Goal: Task Accomplishment & Management: Manage account settings

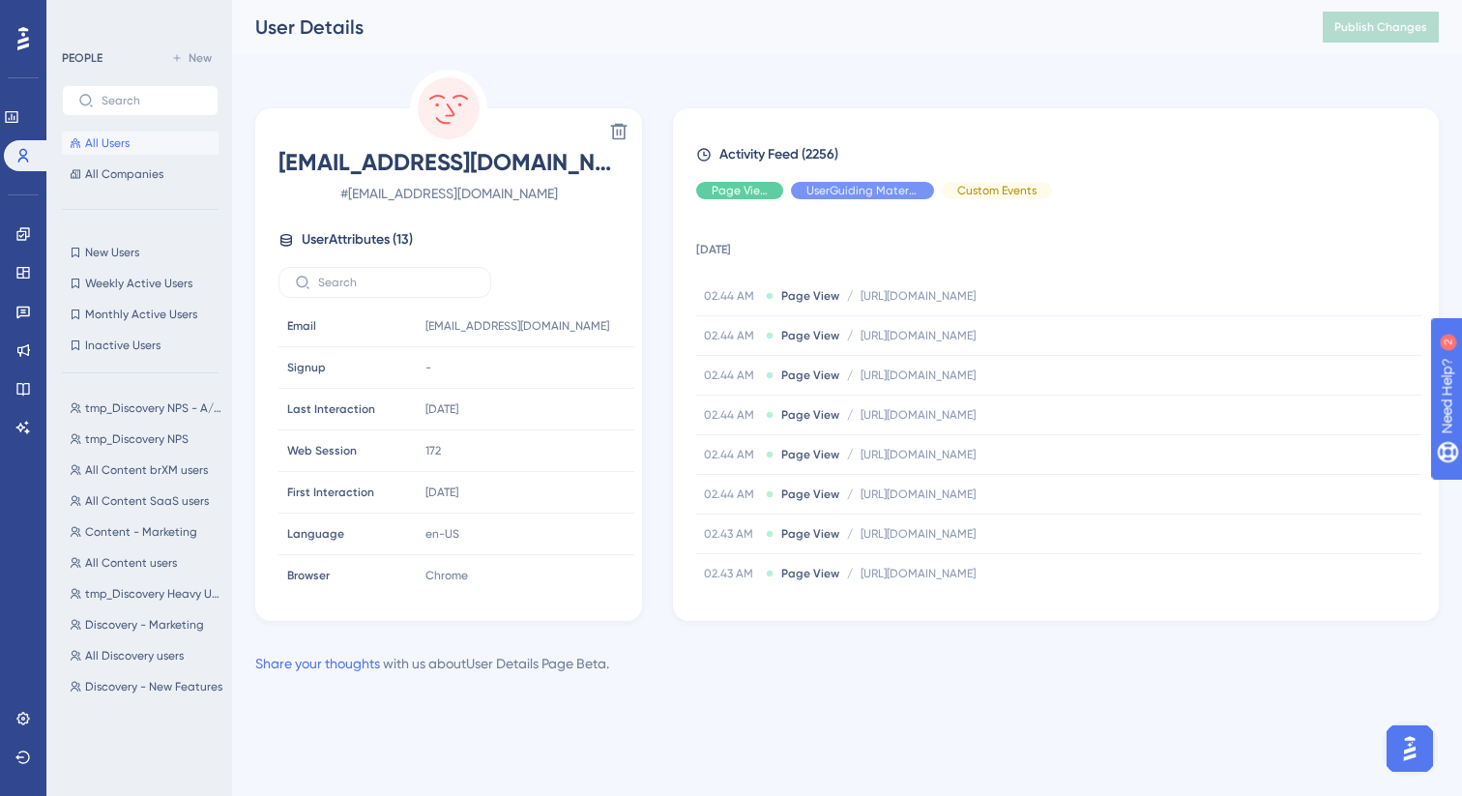
click at [1151, 55] on div "Performance Users Engagement Widgets Feedback Product Updates Knowledge Base AI…" at bounding box center [847, 353] width 1230 height 706
click at [1076, 68] on div "Performance Users Engagement Widgets Feedback Product Updates Knowledge Base AI…" at bounding box center [847, 353] width 1230 height 706
click at [30, 308] on icon at bounding box center [22, 311] width 15 height 15
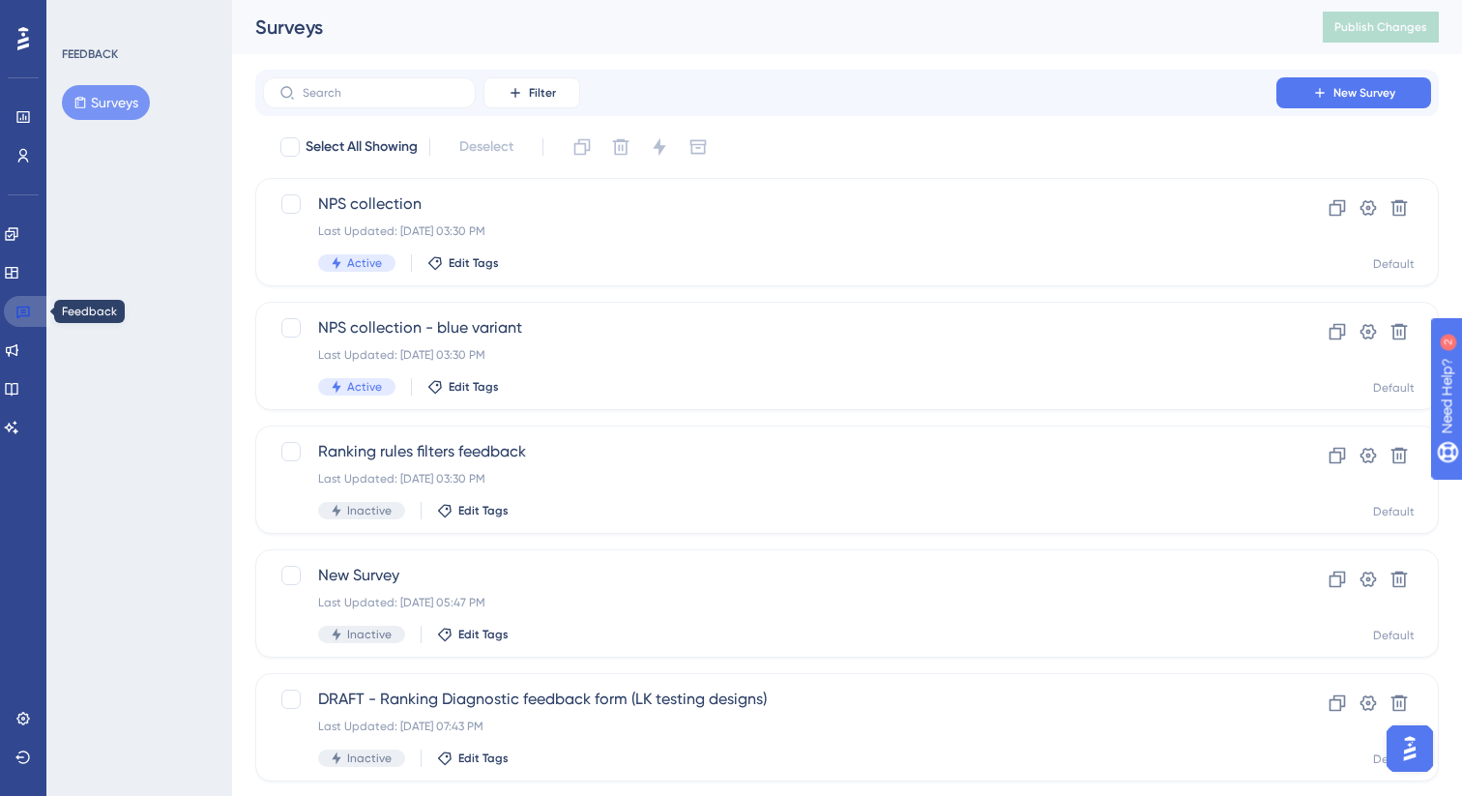
click at [13, 308] on link at bounding box center [27, 311] width 46 height 31
click at [25, 312] on div "image is loading" at bounding box center [156, 495] width 309 height 387
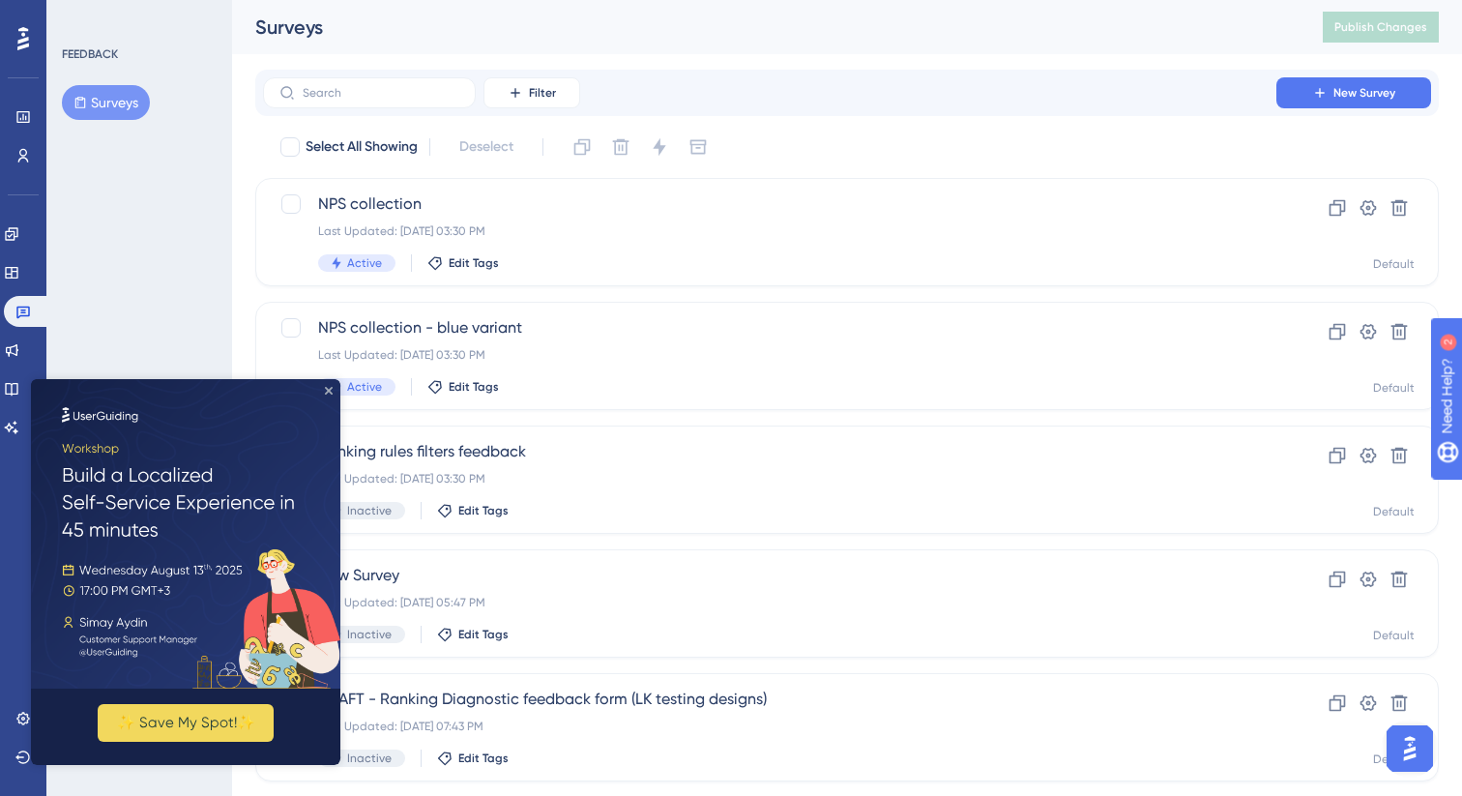
click at [331, 391] on icon "Close Preview" at bounding box center [329, 391] width 8 height 8
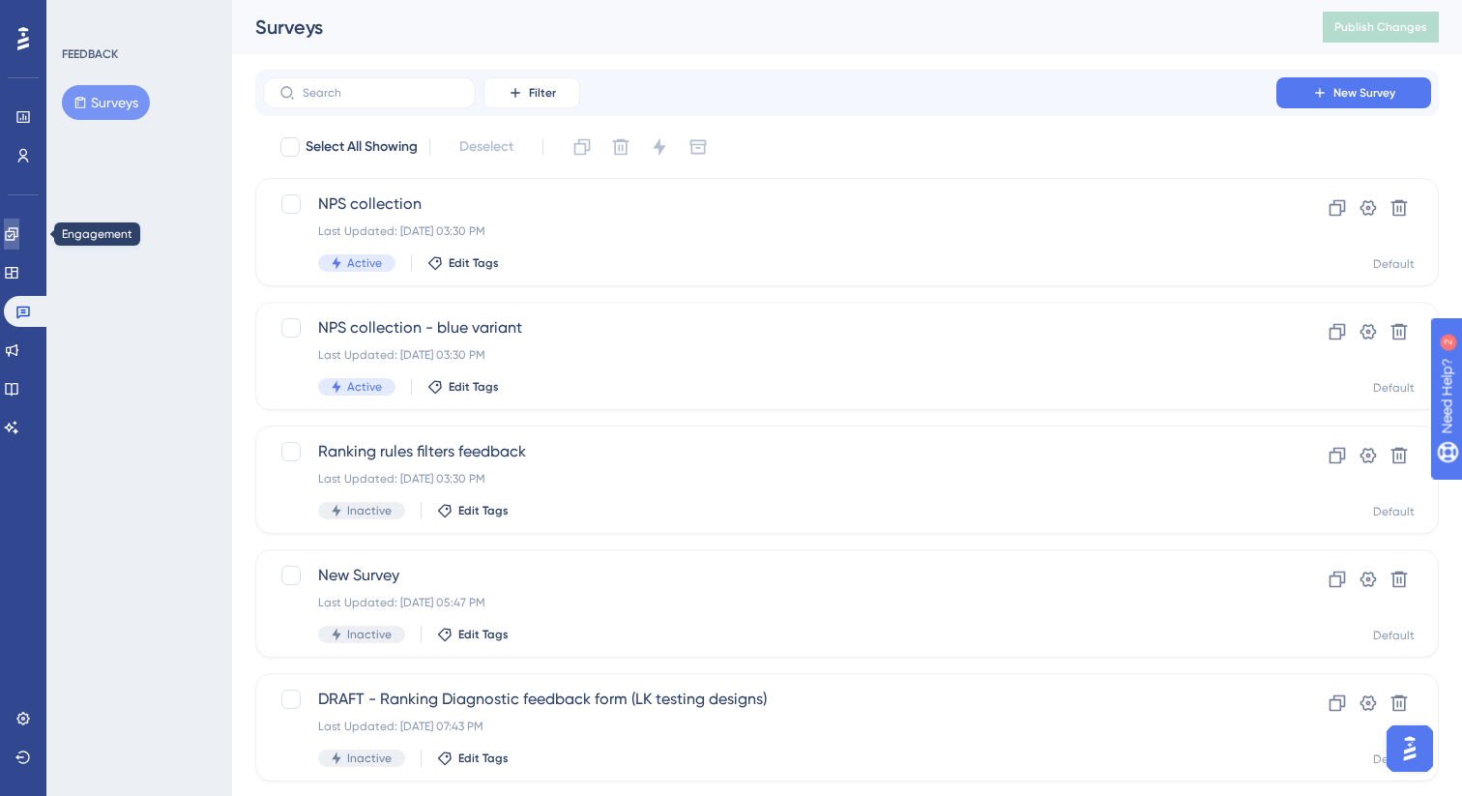
click at [17, 237] on icon at bounding box center [11, 233] width 13 height 13
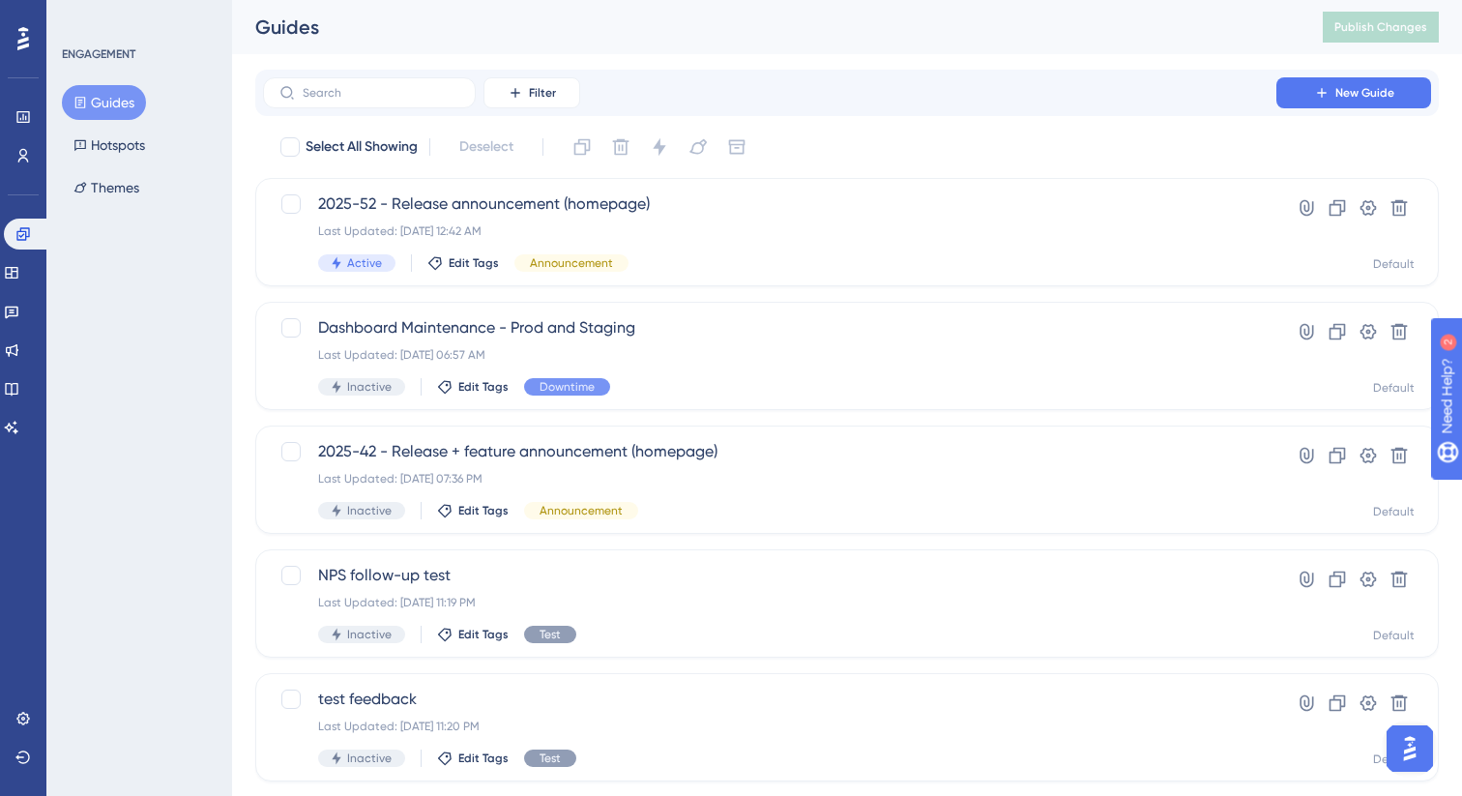
click at [108, 104] on button "Guides" at bounding box center [104, 102] width 84 height 35
click at [19, 318] on link at bounding box center [11, 311] width 15 height 31
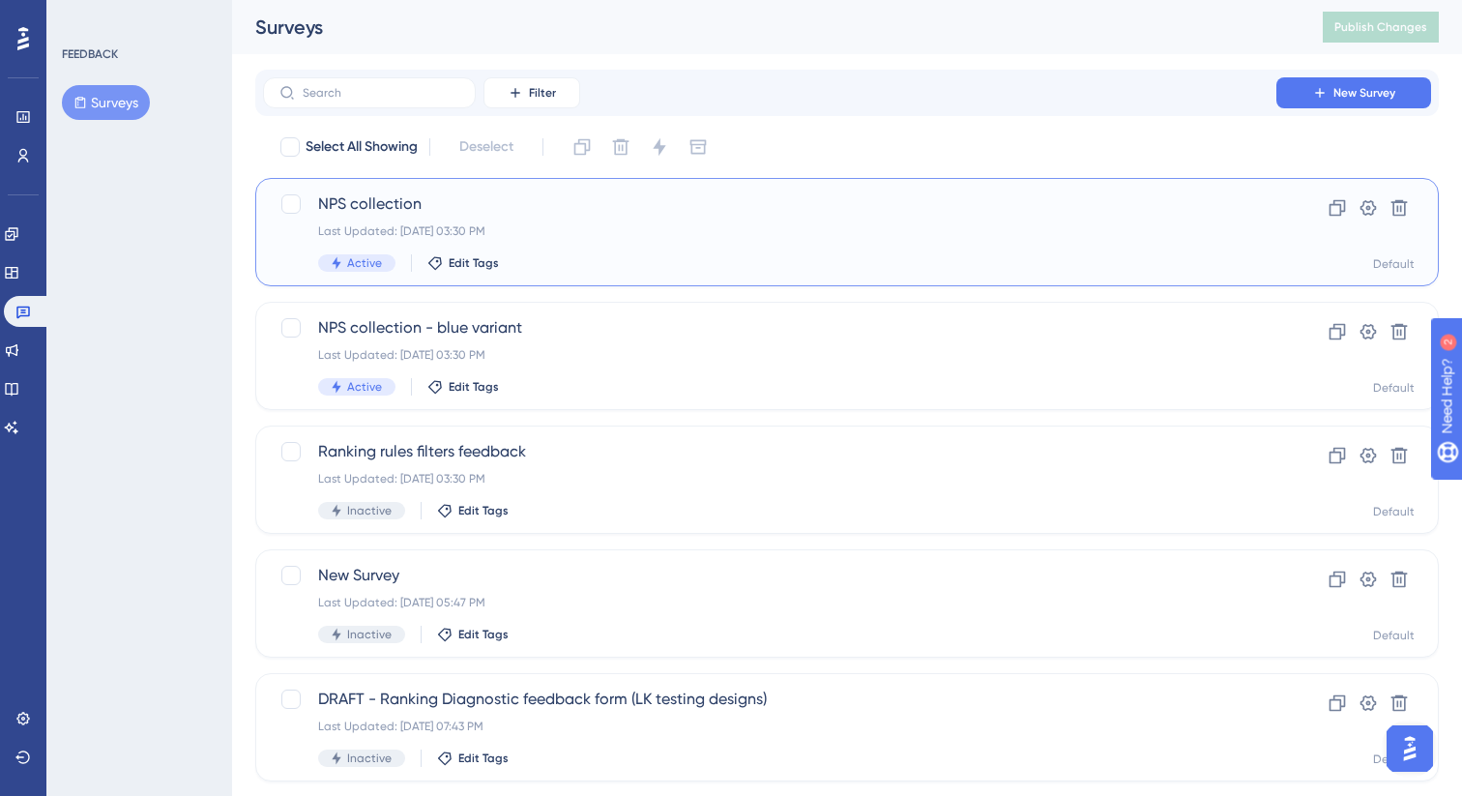
click at [823, 235] on div "Last Updated: Jul 22 2025, 03:30 PM" at bounding box center [769, 230] width 903 height 15
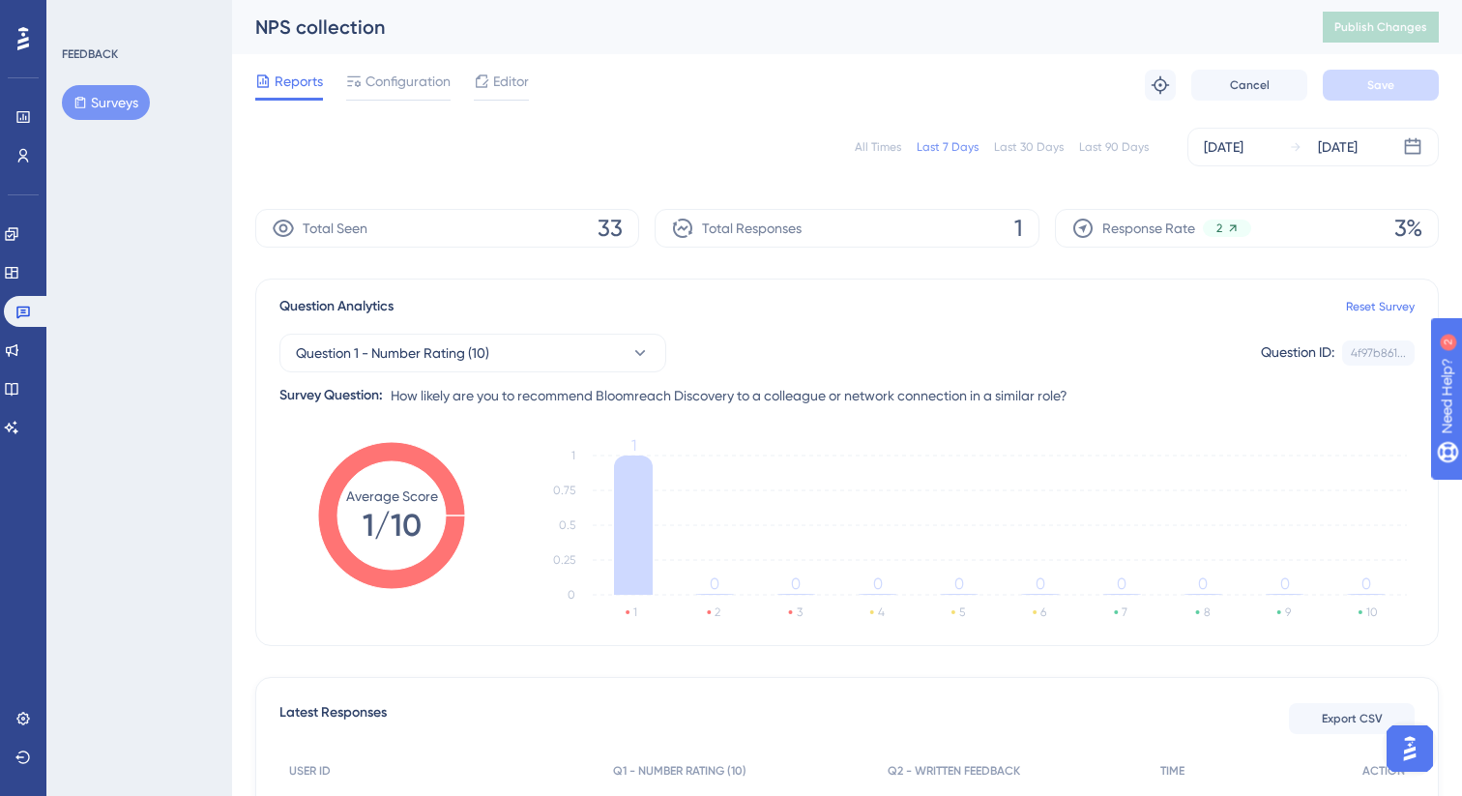
scroll to position [266, 0]
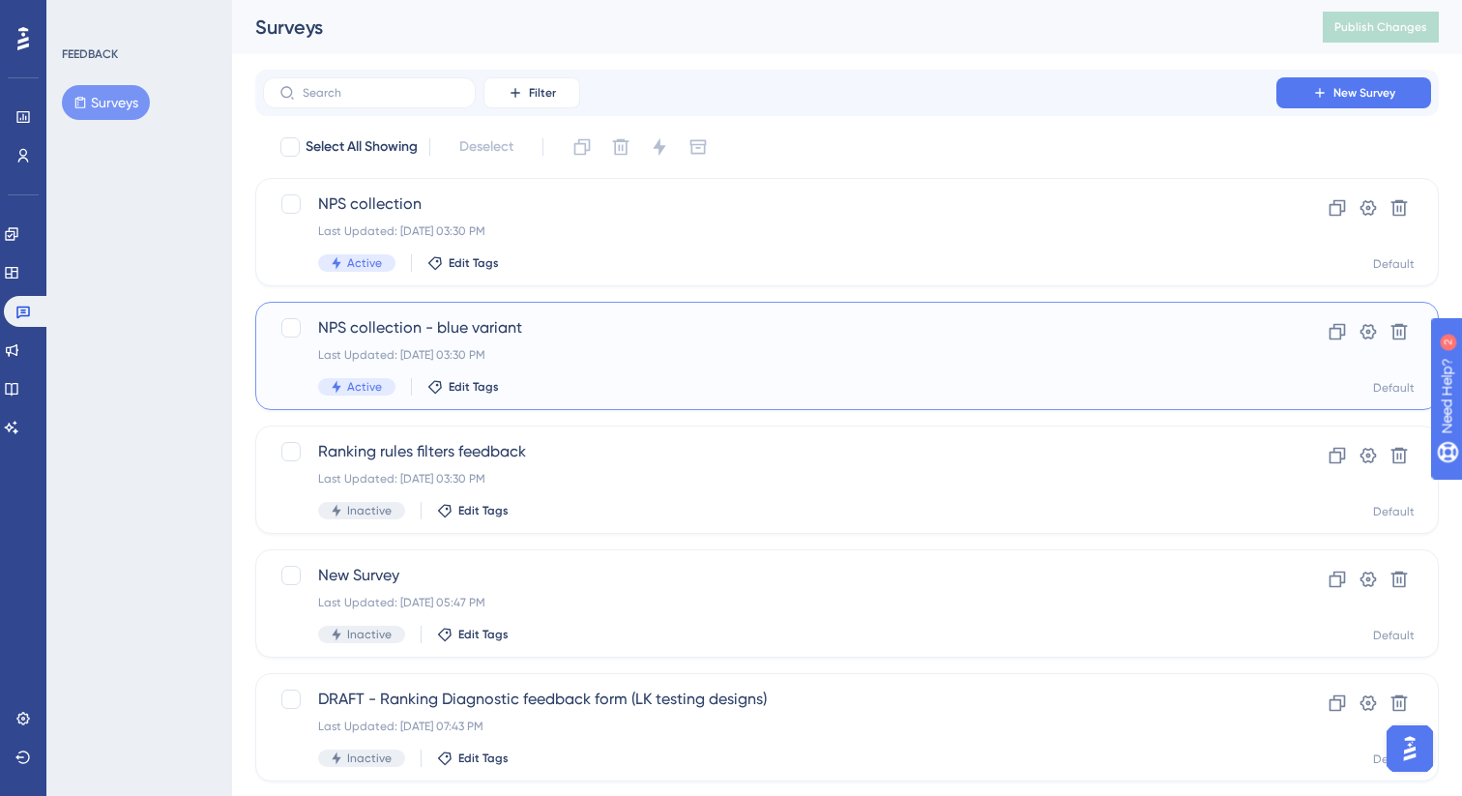
click at [636, 374] on div "NPS collection - blue variant Last Updated: Jul 22 2025, 03:30 PM Active Edit T…" at bounding box center [769, 355] width 903 height 79
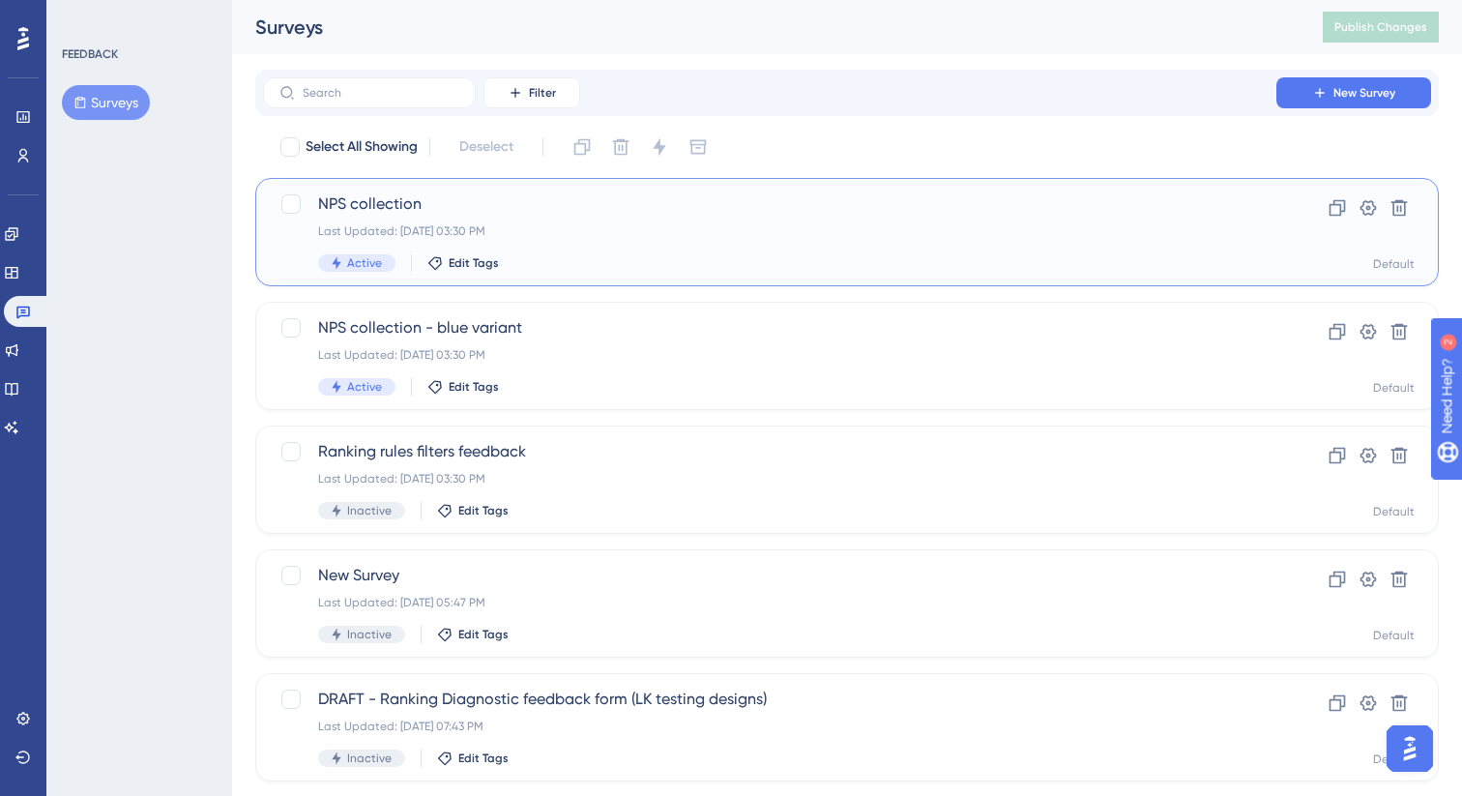
click at [625, 234] on div "Last Updated: Jul 22 2025, 03:30 PM" at bounding box center [769, 230] width 903 height 15
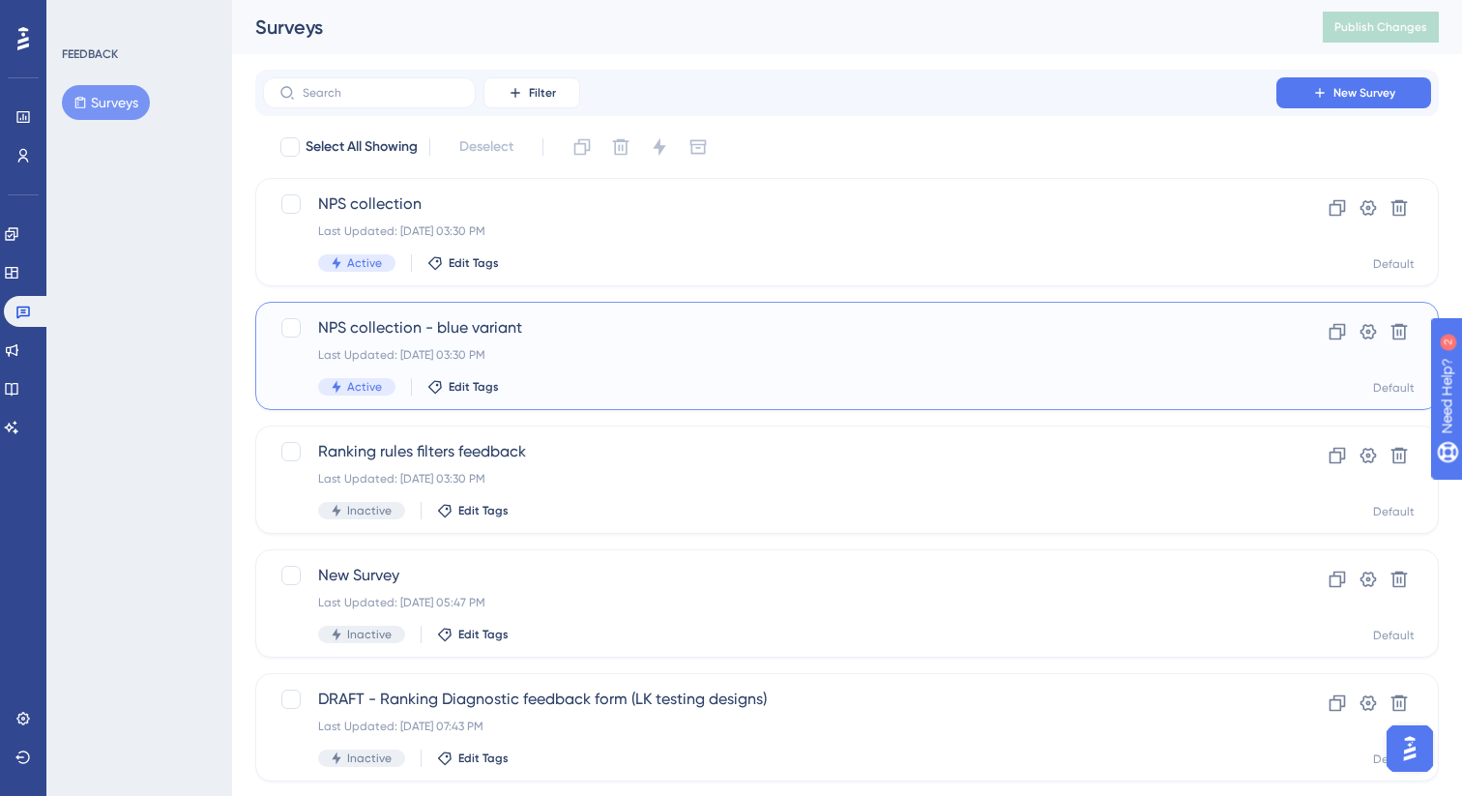
click at [487, 354] on div "Last Updated: Jul 22 2025, 03:30 PM" at bounding box center [769, 354] width 903 height 15
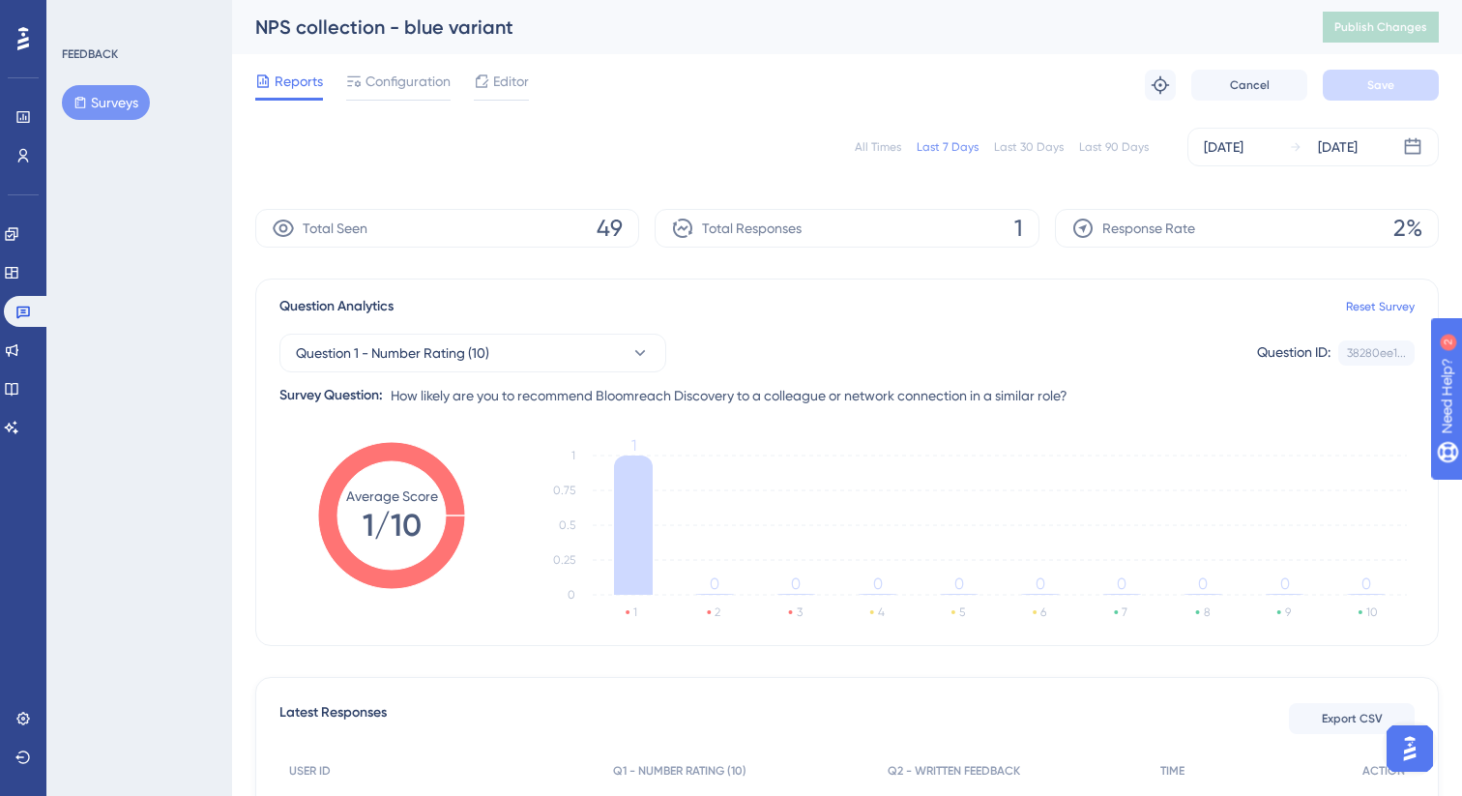
click at [1133, 153] on div "Last 90 Days" at bounding box center [1114, 146] width 70 height 15
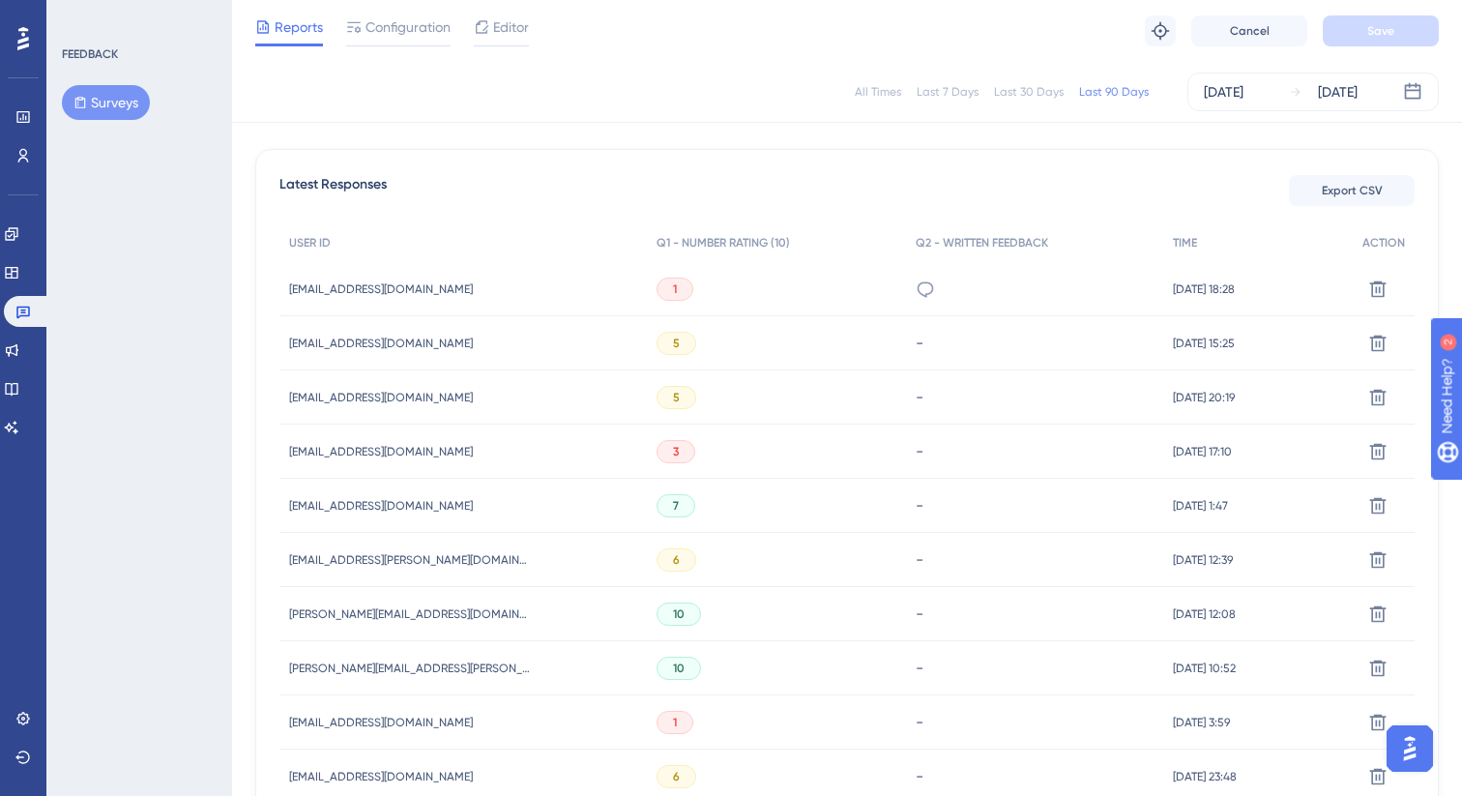
scroll to position [522, 0]
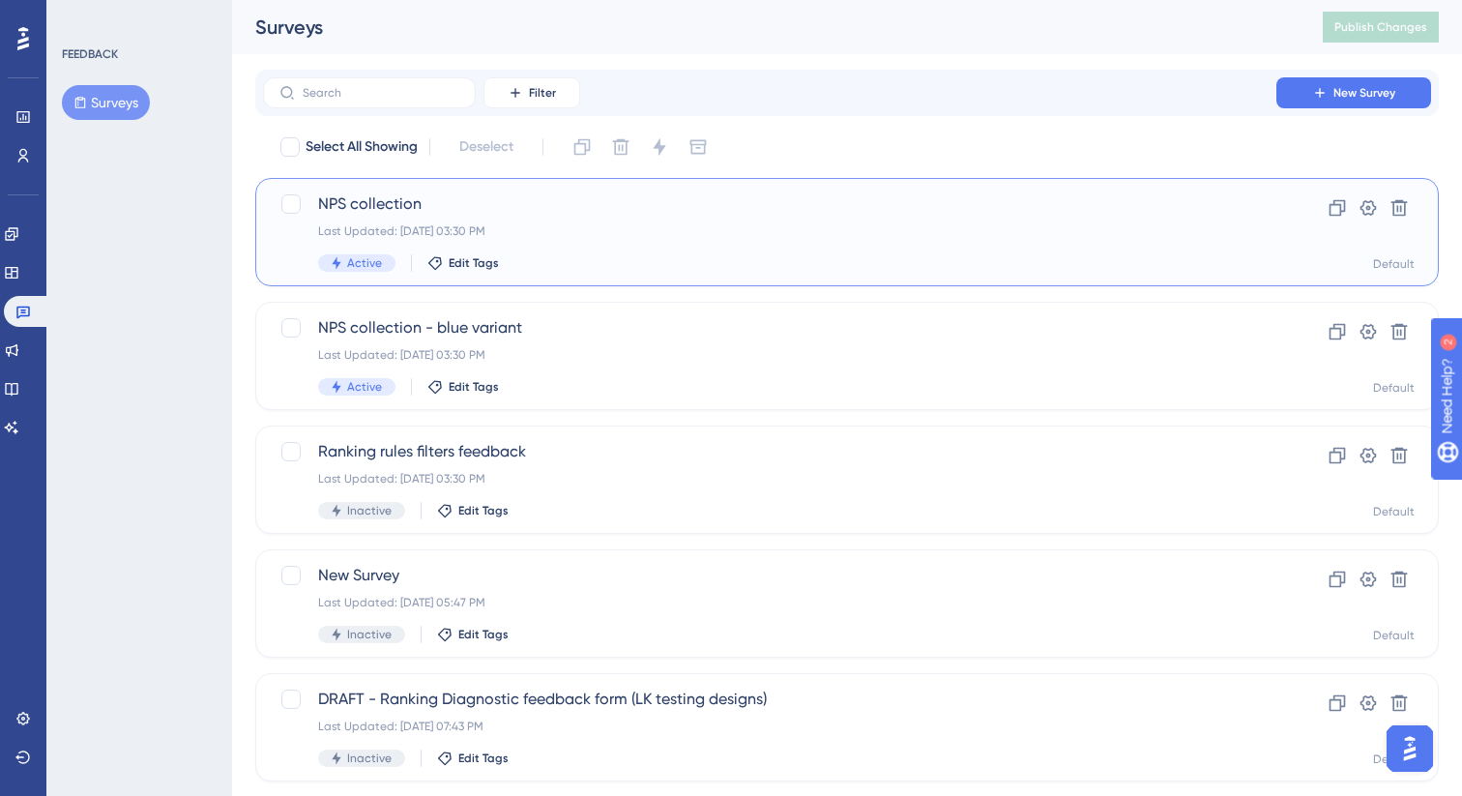
click at [523, 259] on div "Active Edit Tags" at bounding box center [769, 262] width 903 height 17
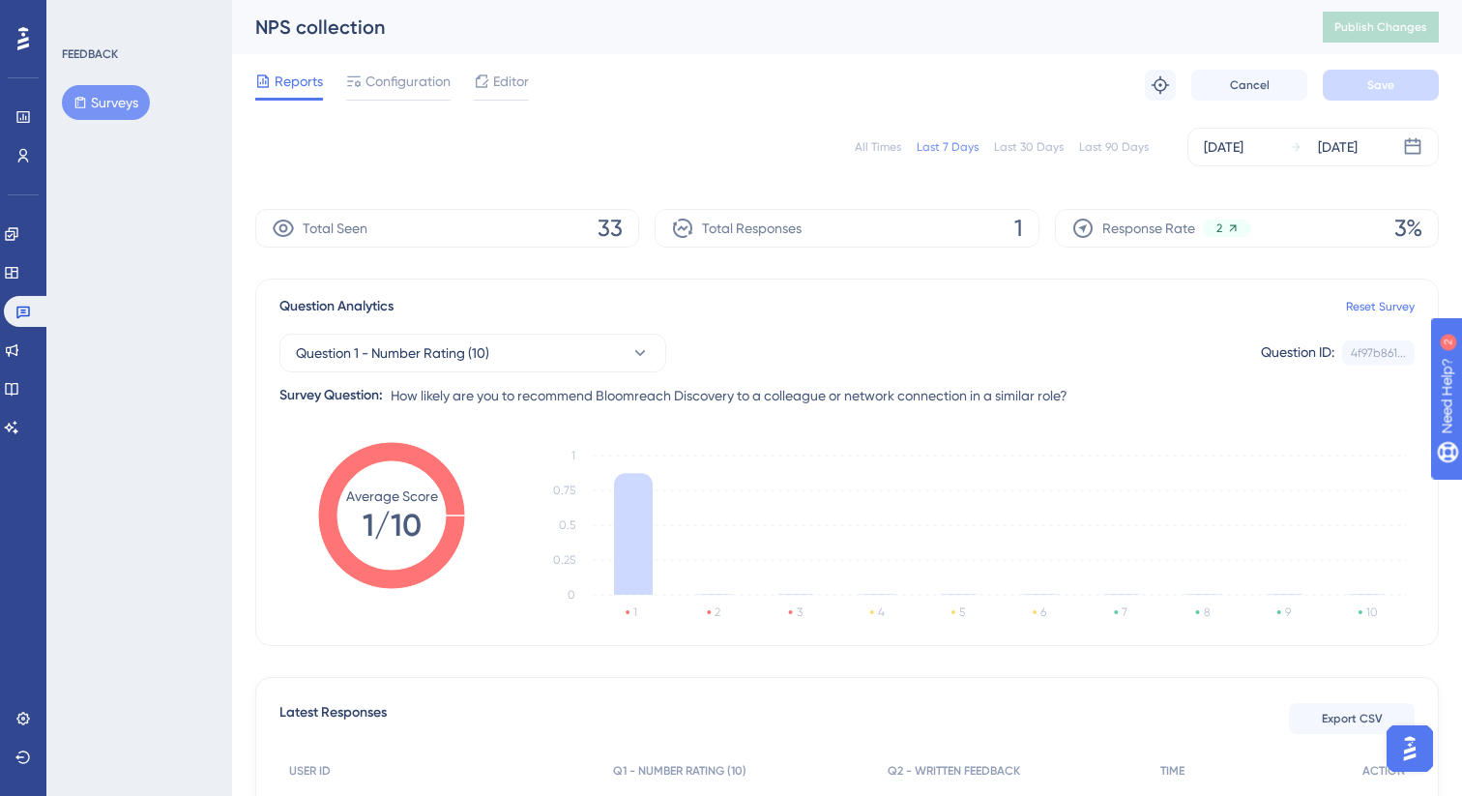
click at [1126, 154] on div "Last 90 Days" at bounding box center [1114, 146] width 70 height 15
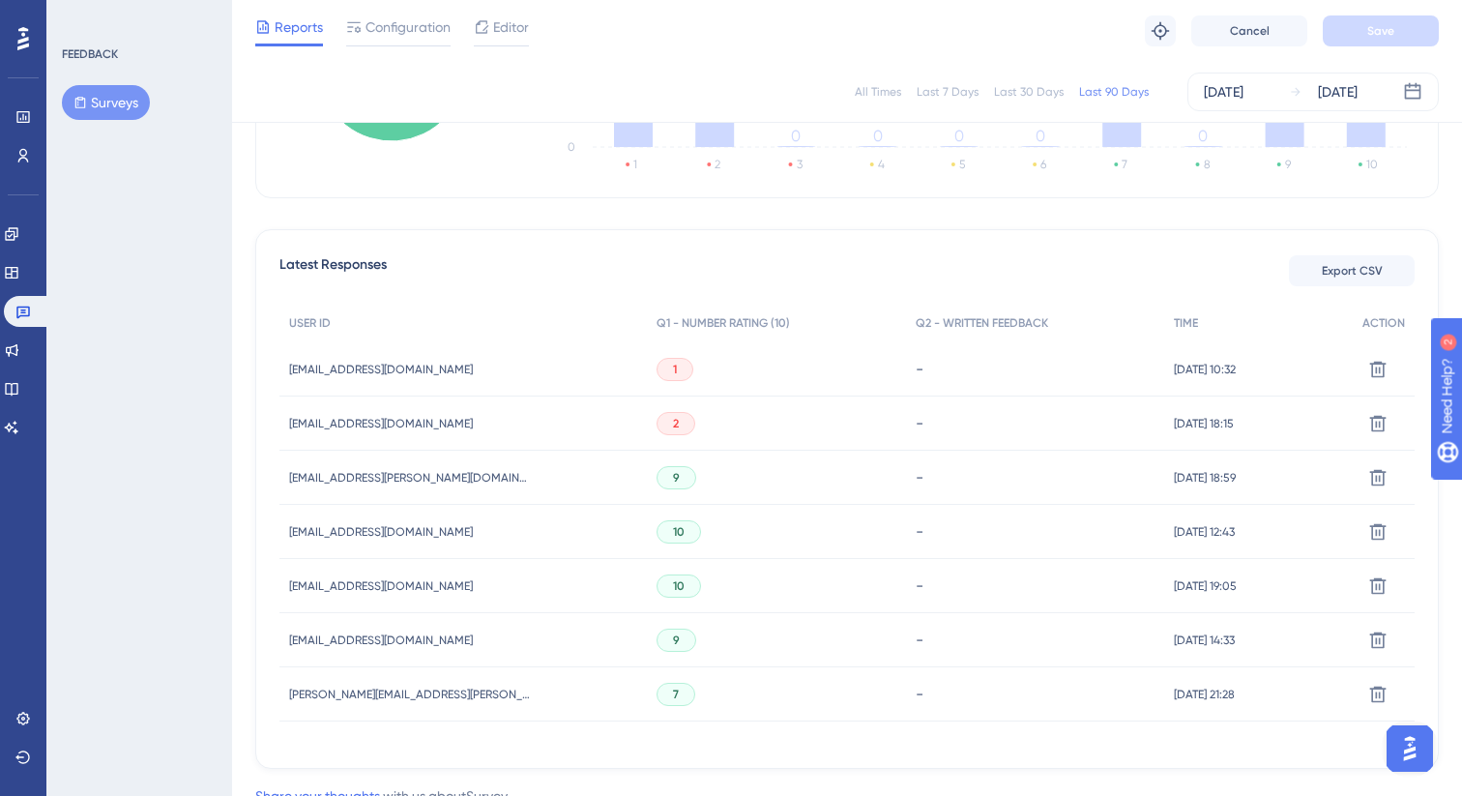
scroll to position [513, 0]
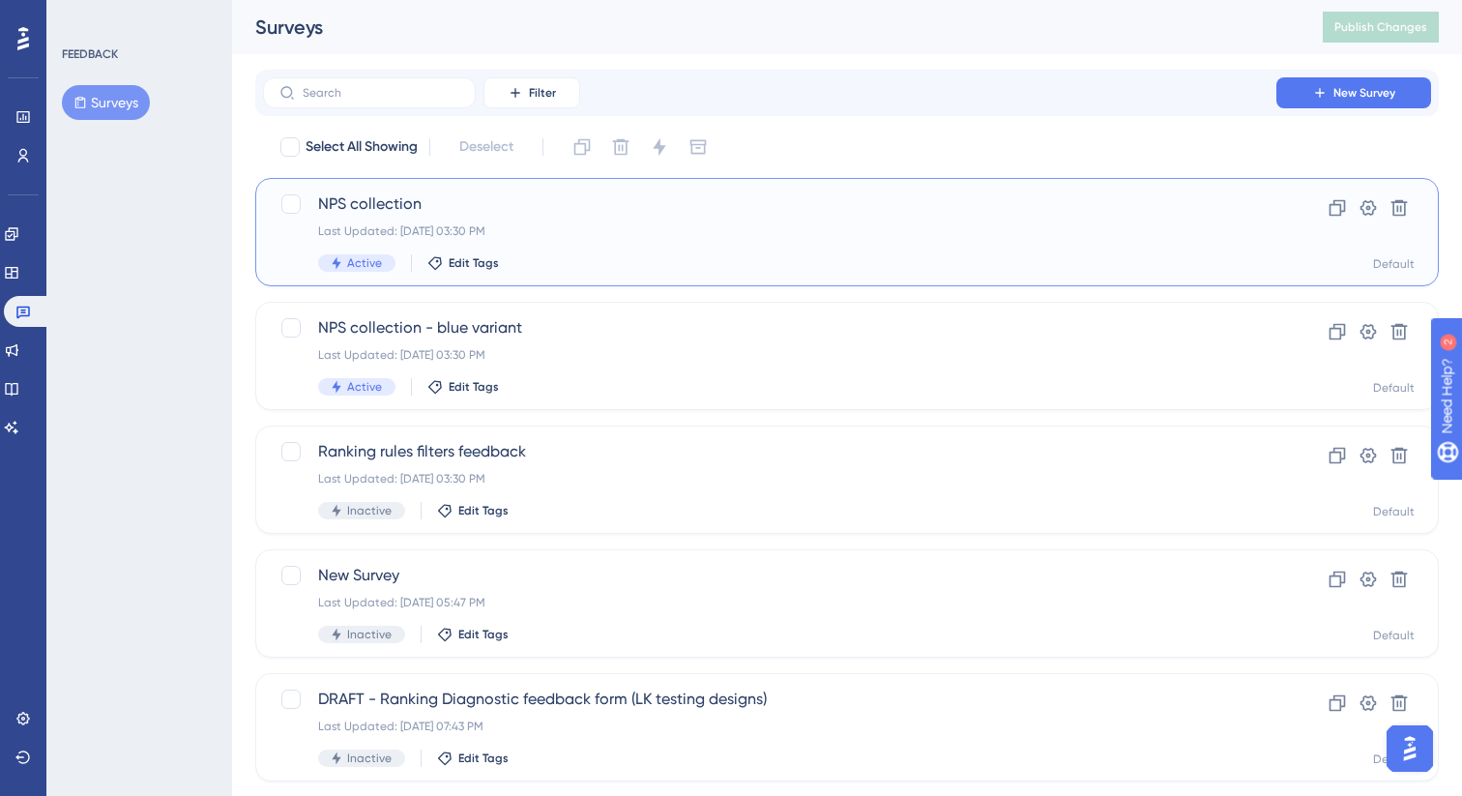
click at [850, 279] on div "NPS collection Last Updated: Jul 22 2025, 03:30 PM Active Edit Tags Clone Setti…" at bounding box center [847, 232] width 1184 height 108
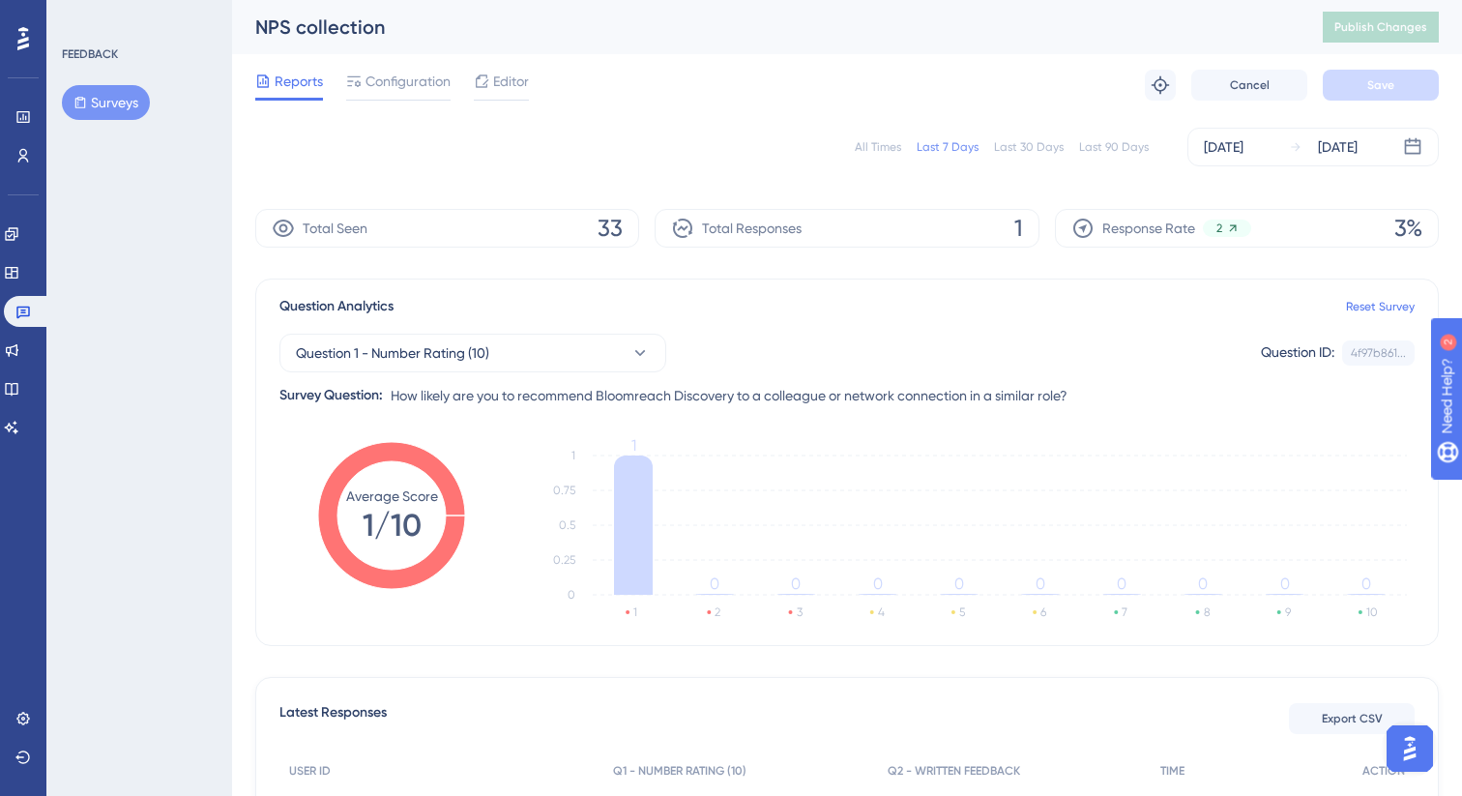
click at [1123, 147] on div "Last 90 Days" at bounding box center [1114, 146] width 70 height 15
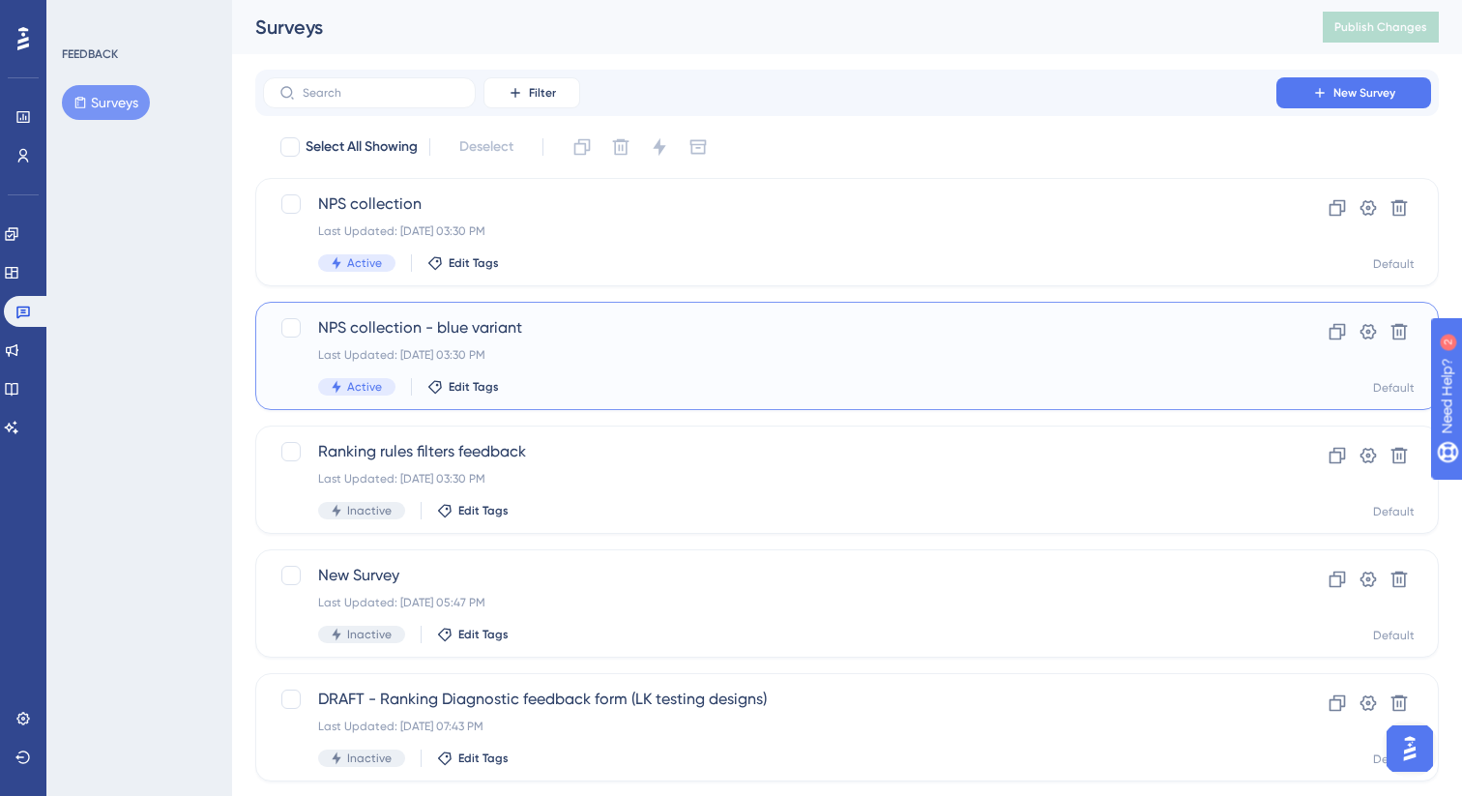
click at [875, 342] on div "NPS collection - blue variant Last Updated: Jul 22 2025, 03:30 PM Active Edit T…" at bounding box center [769, 355] width 903 height 79
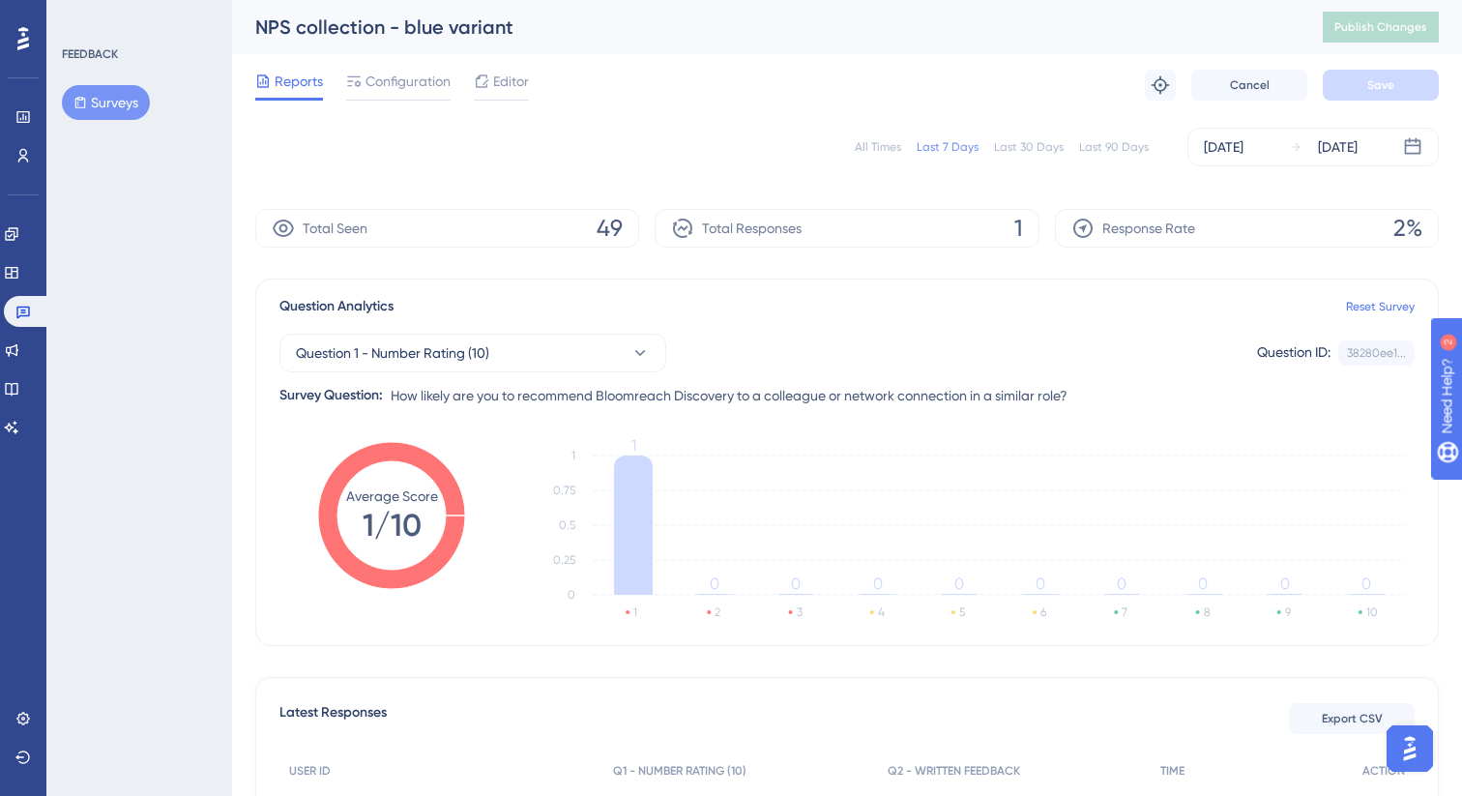
click at [1133, 142] on div "Last 90 Days" at bounding box center [1114, 146] width 70 height 15
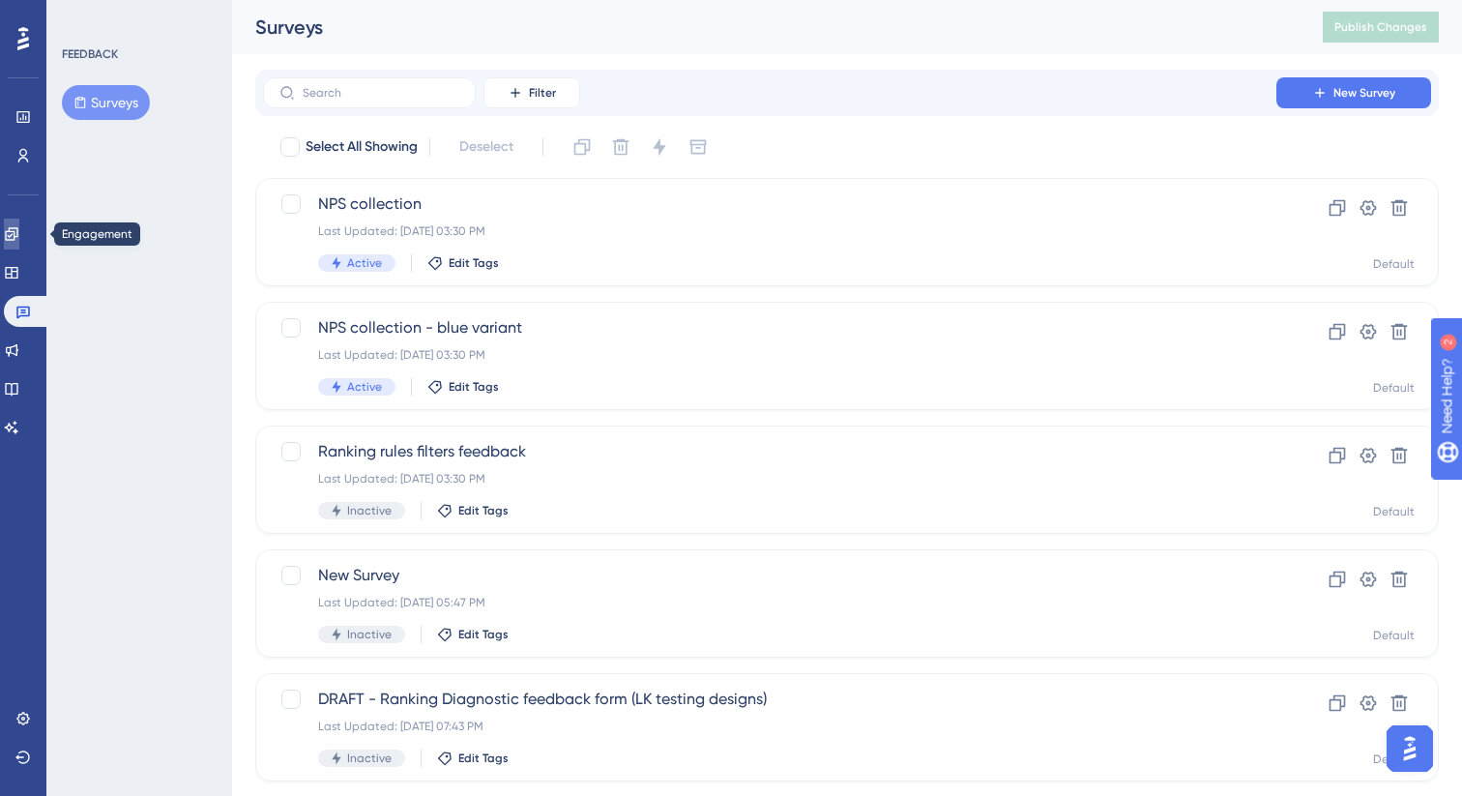
click at [17, 237] on icon at bounding box center [11, 233] width 13 height 13
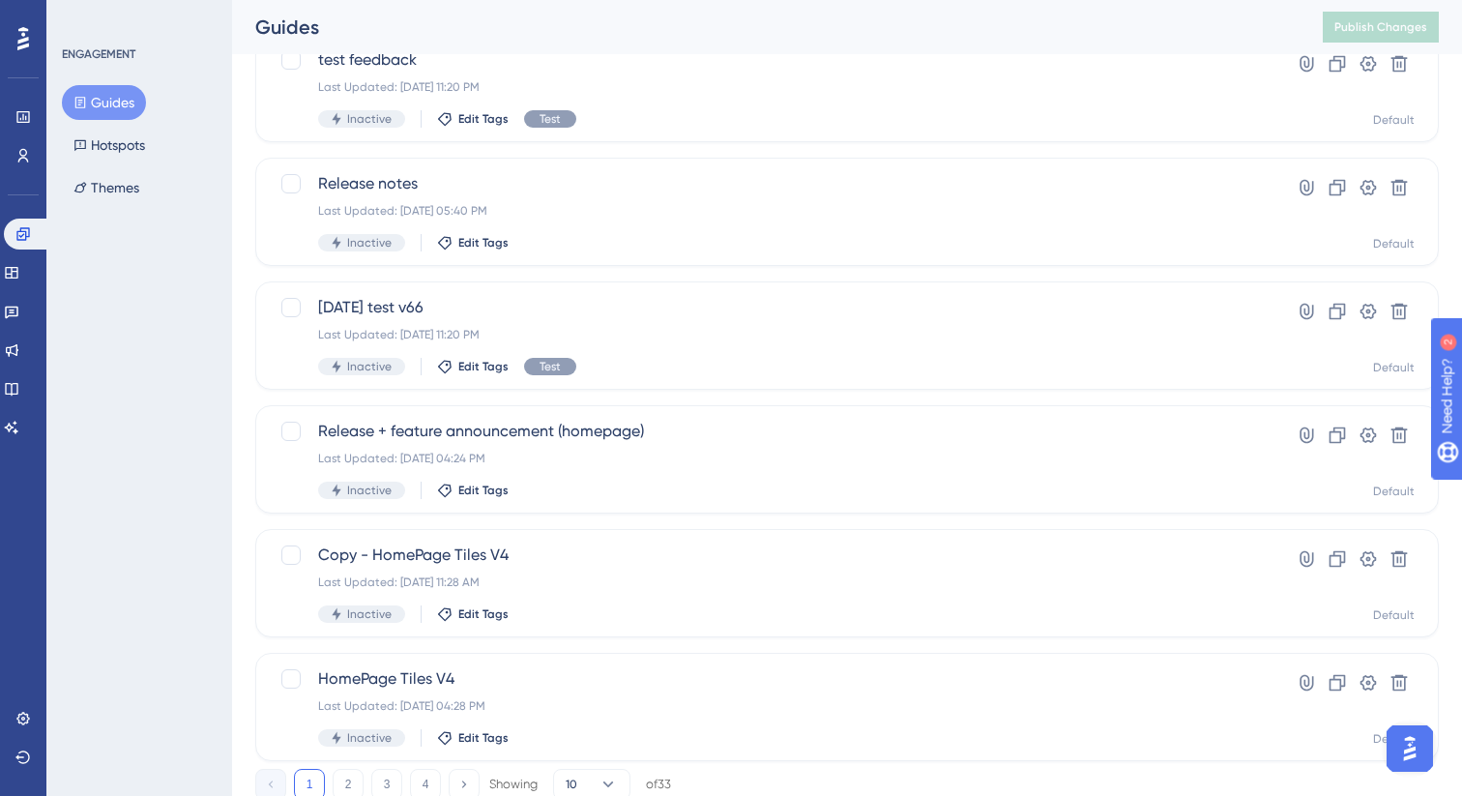
scroll to position [705, 0]
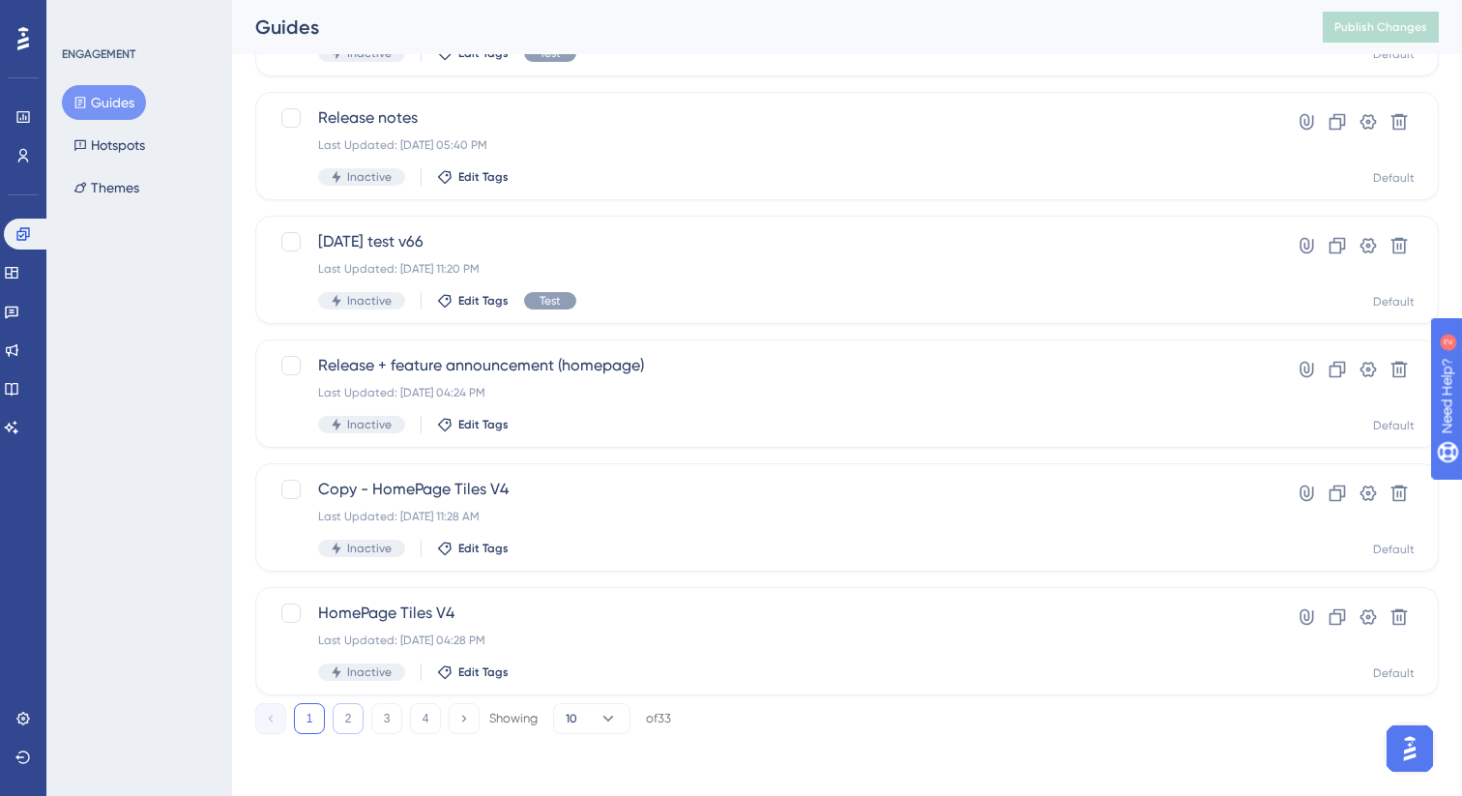
click at [356, 721] on button "2" at bounding box center [348, 718] width 31 height 31
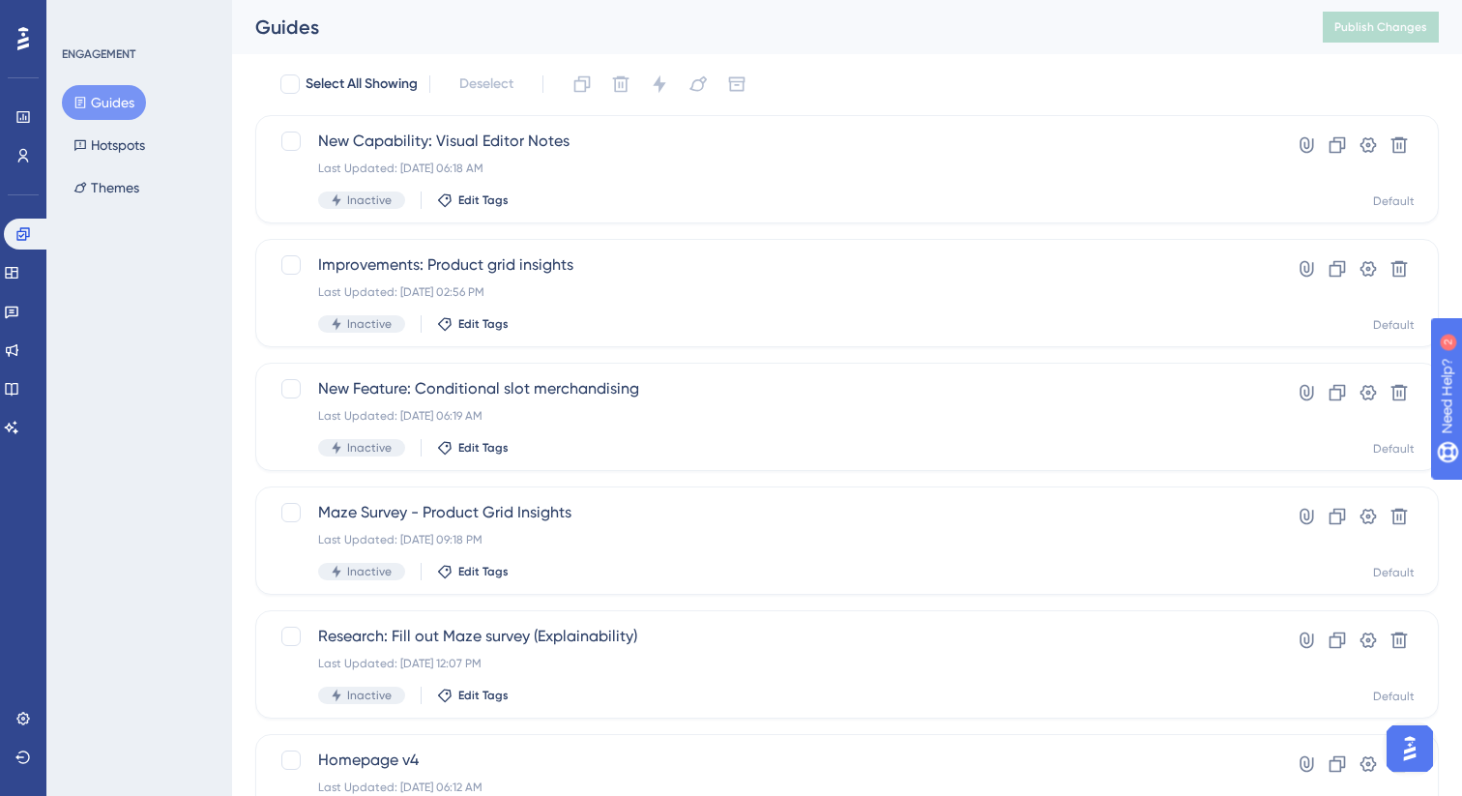
scroll to position [0, 0]
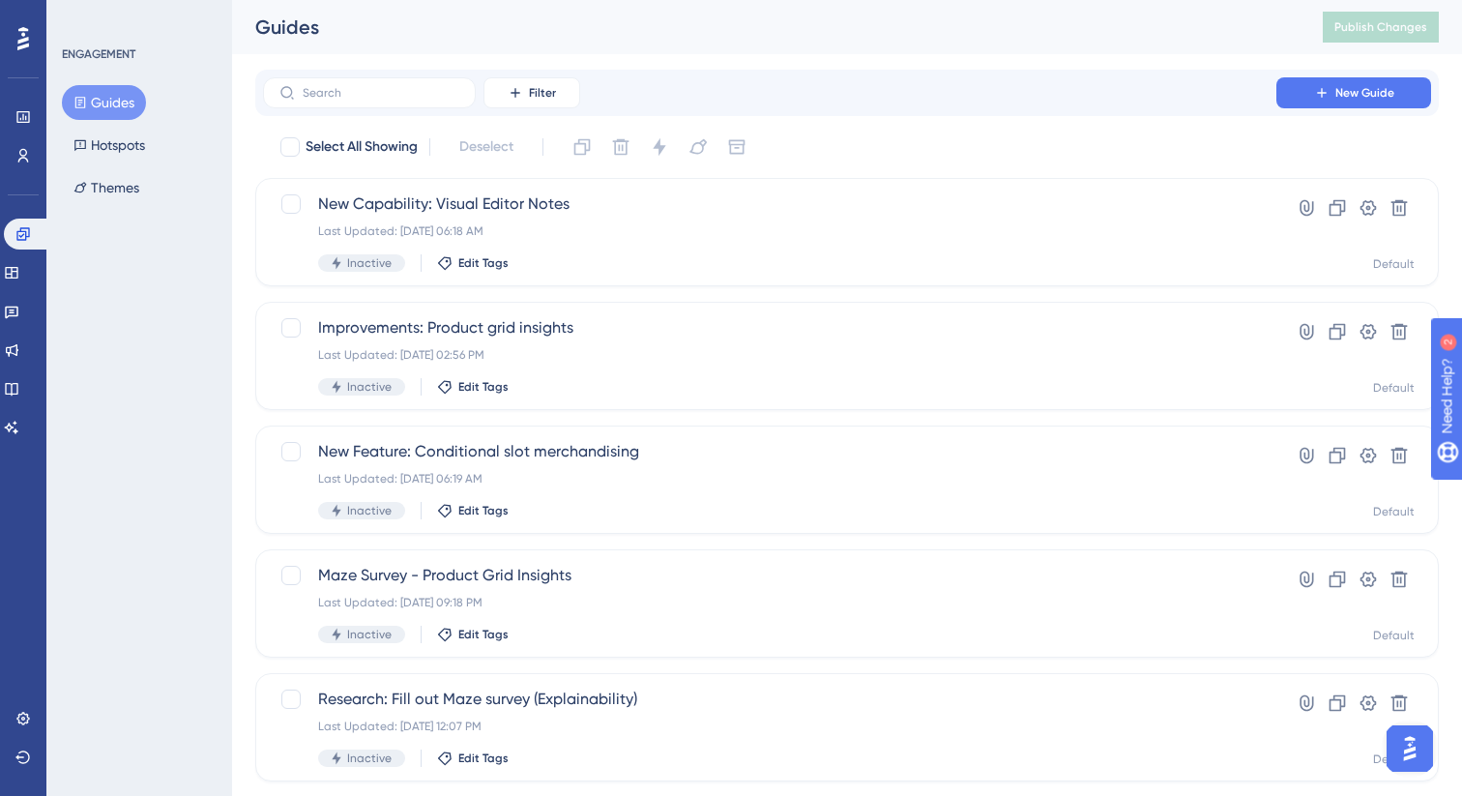
click at [924, 77] on div "Filter New Guide" at bounding box center [847, 92] width 1168 height 31
click at [969, 95] on div "Filter New Guide" at bounding box center [847, 92] width 1168 height 31
click at [980, 98] on div "Filter New Guide" at bounding box center [847, 92] width 1168 height 31
click at [962, 96] on div "Filter New Guide" at bounding box center [847, 92] width 1168 height 31
click at [949, 145] on div "Select All Showing Deselect" at bounding box center [858, 147] width 1160 height 31
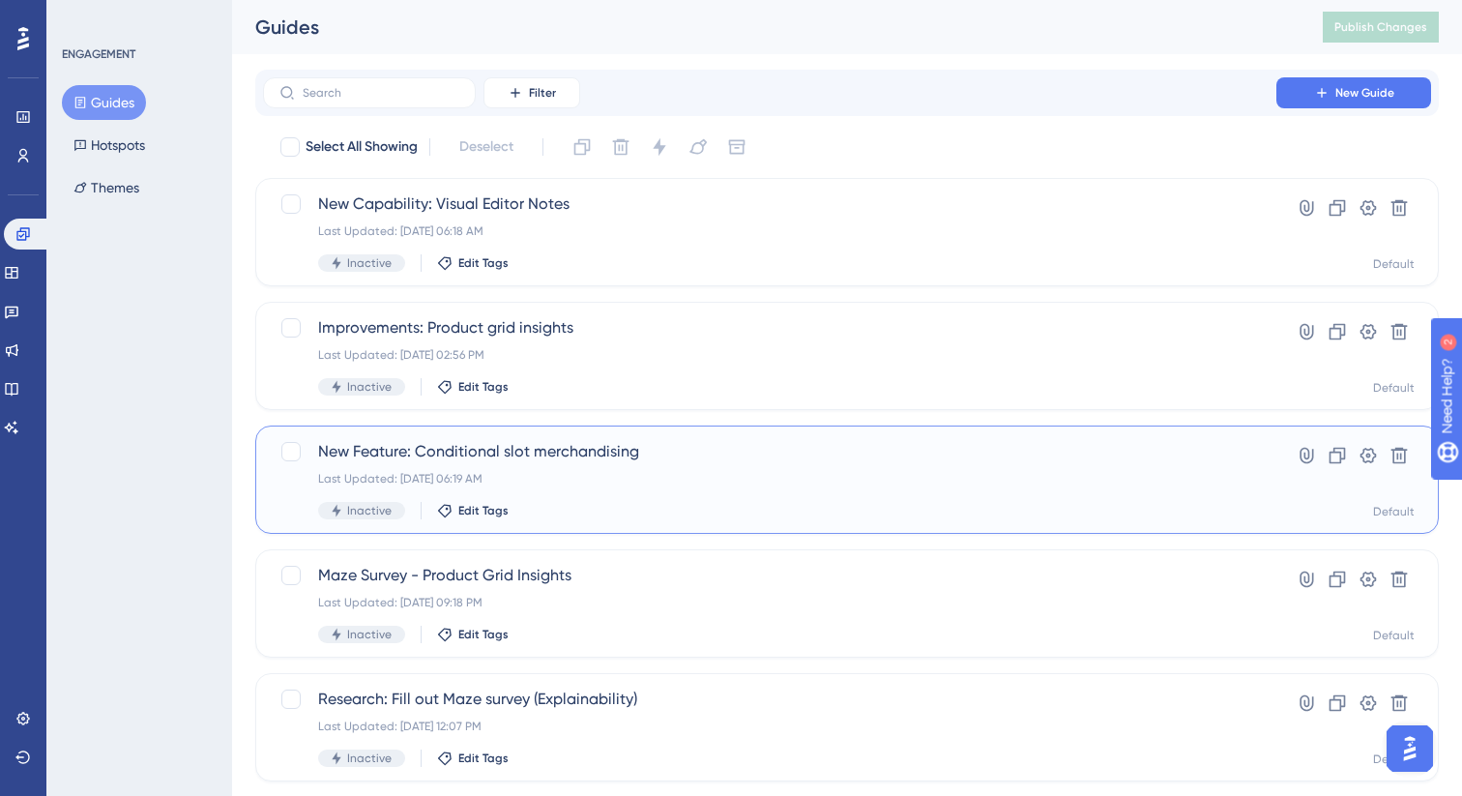
click at [759, 493] on div "New Feature: Conditional slot merchandising Last Updated: May 06 2025, 06:19 AM…" at bounding box center [769, 479] width 903 height 79
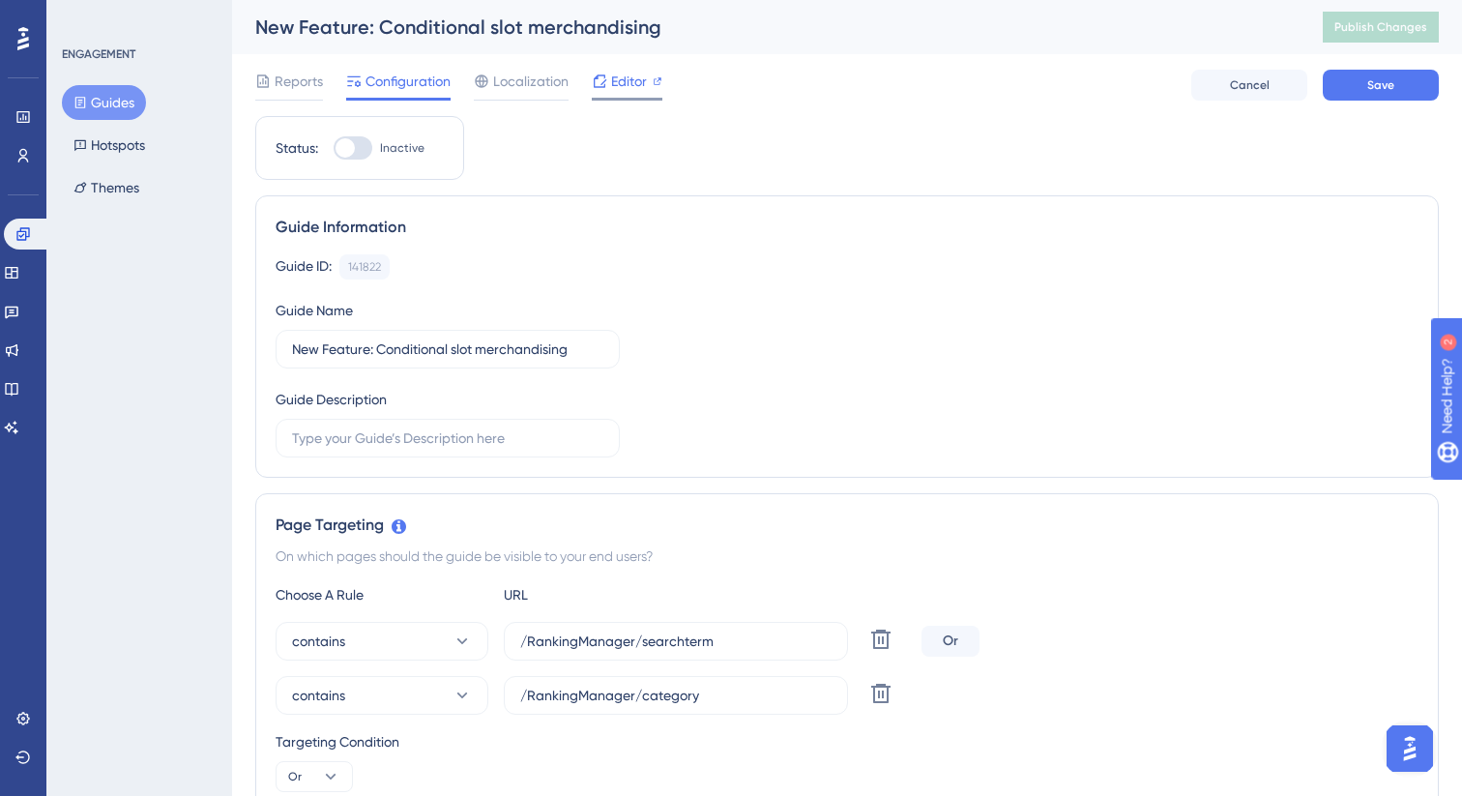
click at [625, 84] on span "Editor" at bounding box center [629, 81] width 36 height 23
click at [642, 91] on span "Editor" at bounding box center [629, 81] width 36 height 23
click at [631, 74] on span "Editor" at bounding box center [629, 81] width 36 height 23
click at [638, 84] on span "Editor" at bounding box center [629, 81] width 36 height 23
click at [104, 92] on button "Guides" at bounding box center [104, 102] width 84 height 35
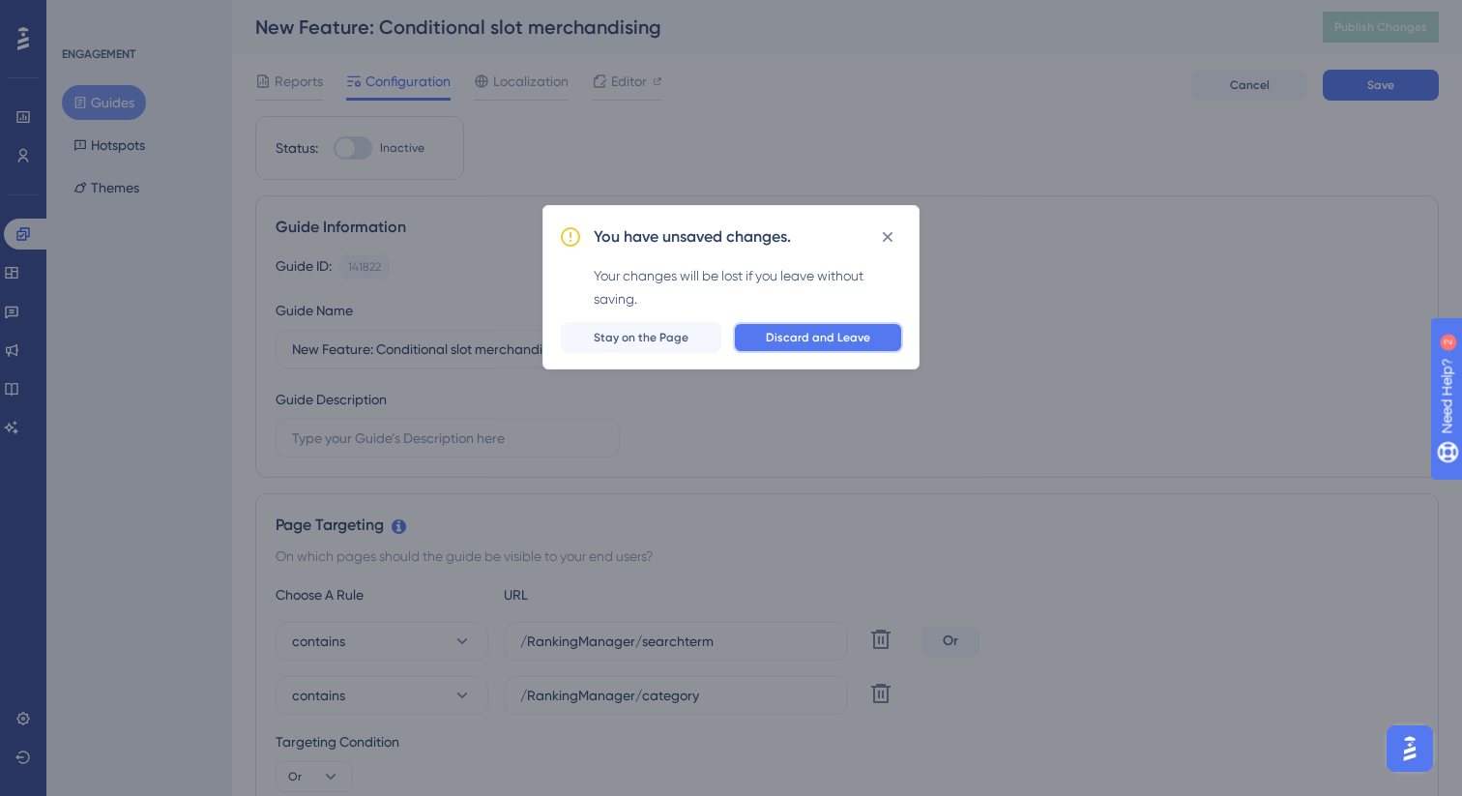
click at [863, 334] on span "Discard and Leave" at bounding box center [818, 337] width 104 height 15
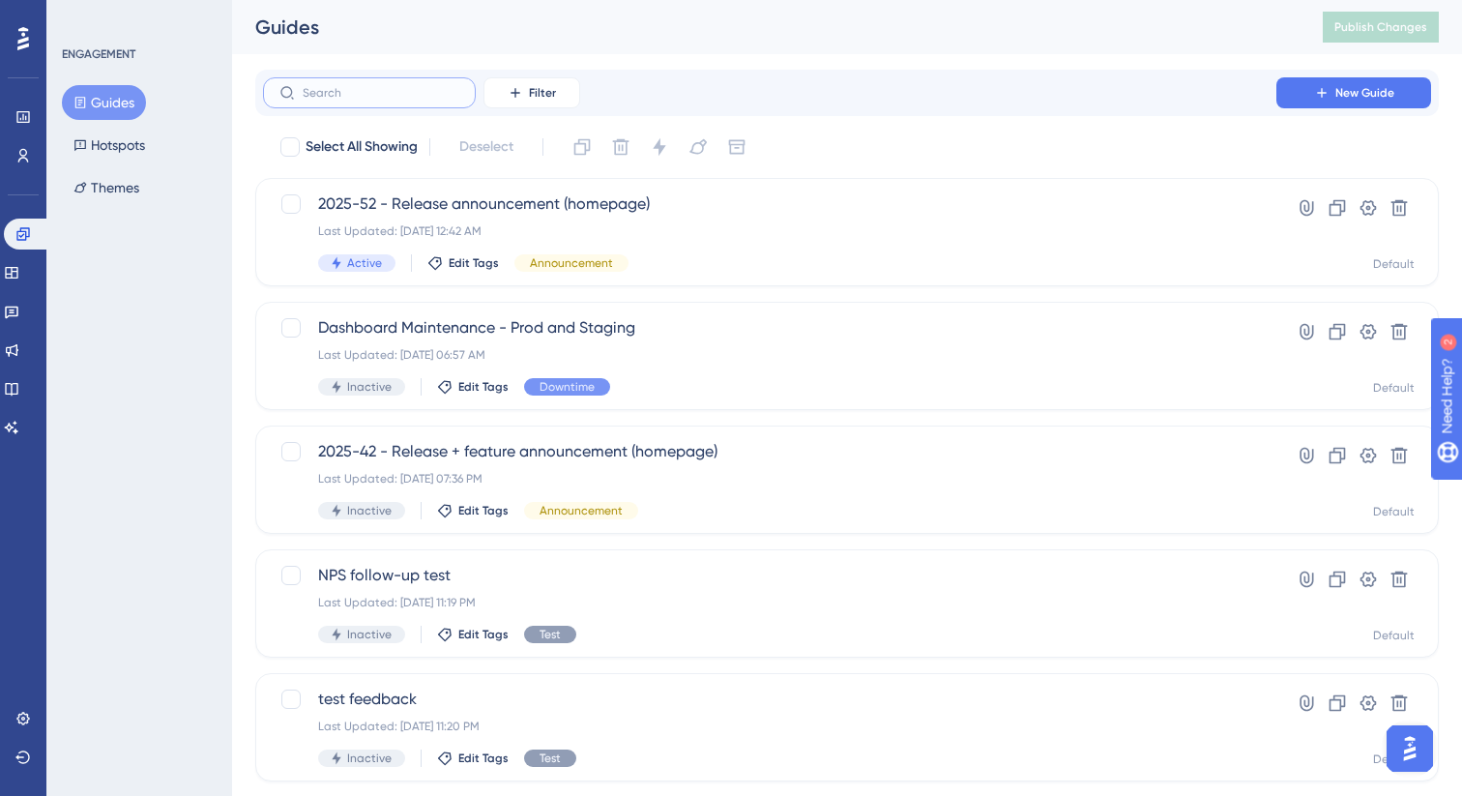
click at [366, 90] on input "text" at bounding box center [381, 93] width 157 height 14
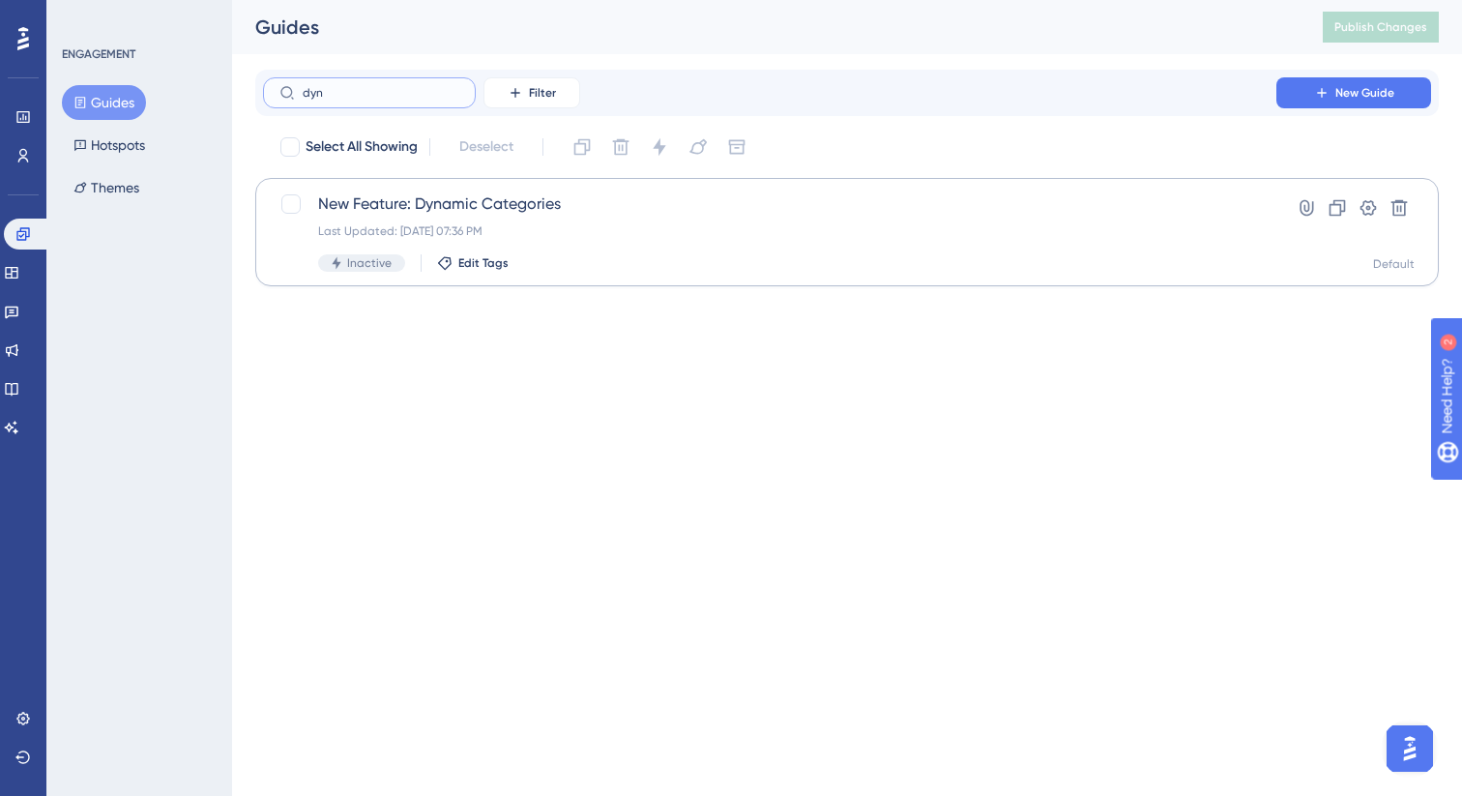
type input "dyn"
click at [565, 239] on div "New Feature: Dynamic Categories Last Updated: Jul 22 2025, 07:36 PM Inactive Ed…" at bounding box center [769, 231] width 903 height 79
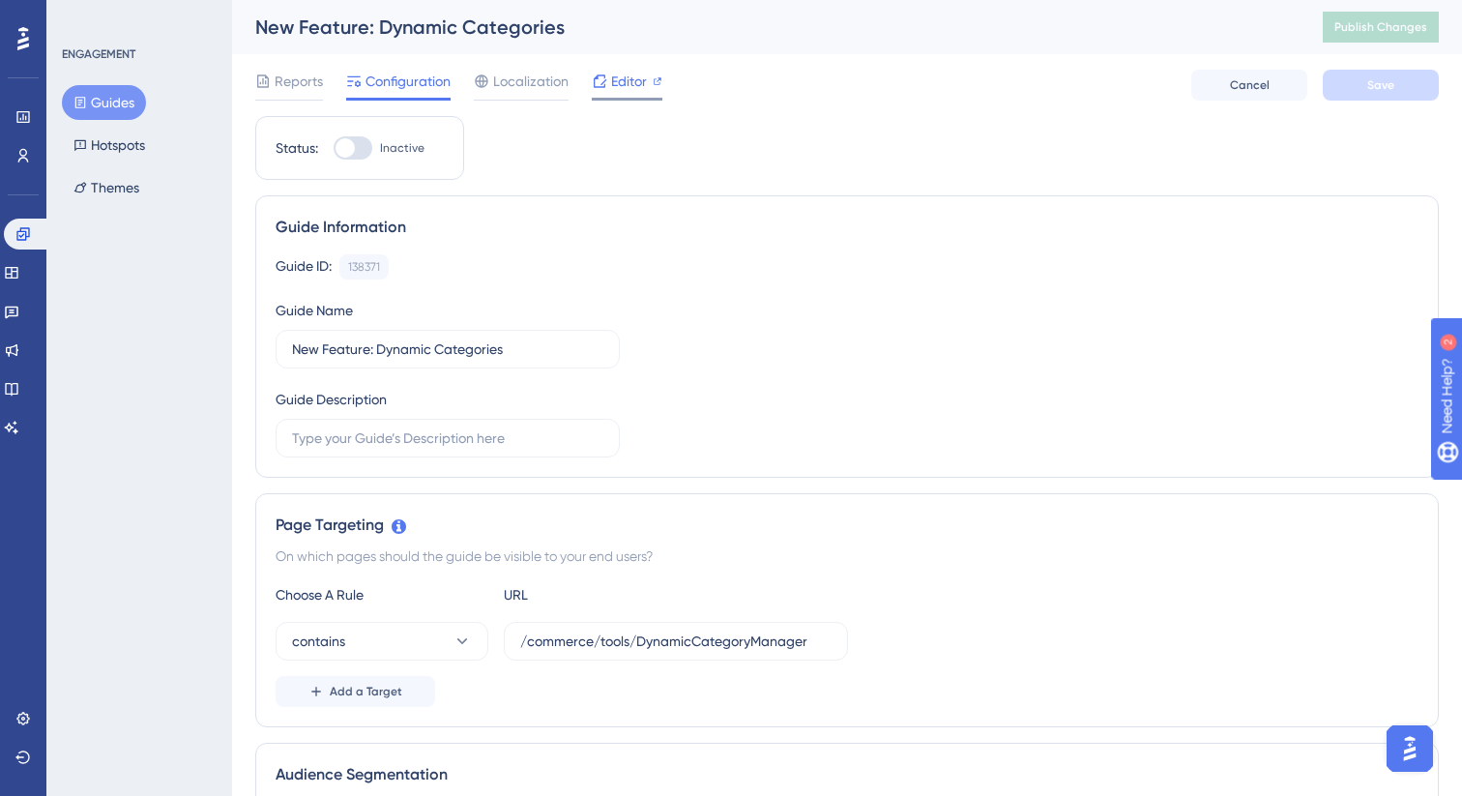
click at [620, 82] on span "Editor" at bounding box center [629, 81] width 36 height 23
